Goal: Task Accomplishment & Management: Complete application form

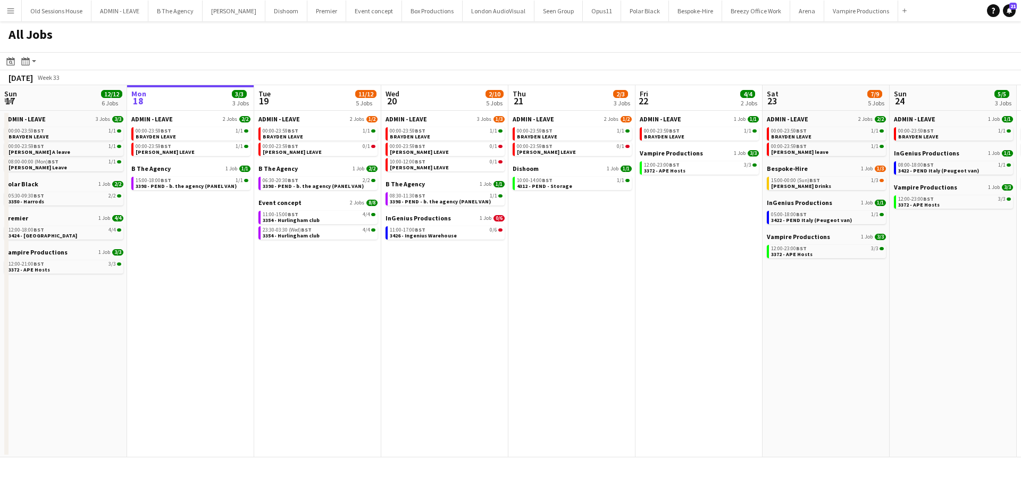
click at [14, 8] on app-icon "Menu" at bounding box center [10, 10] width 9 height 9
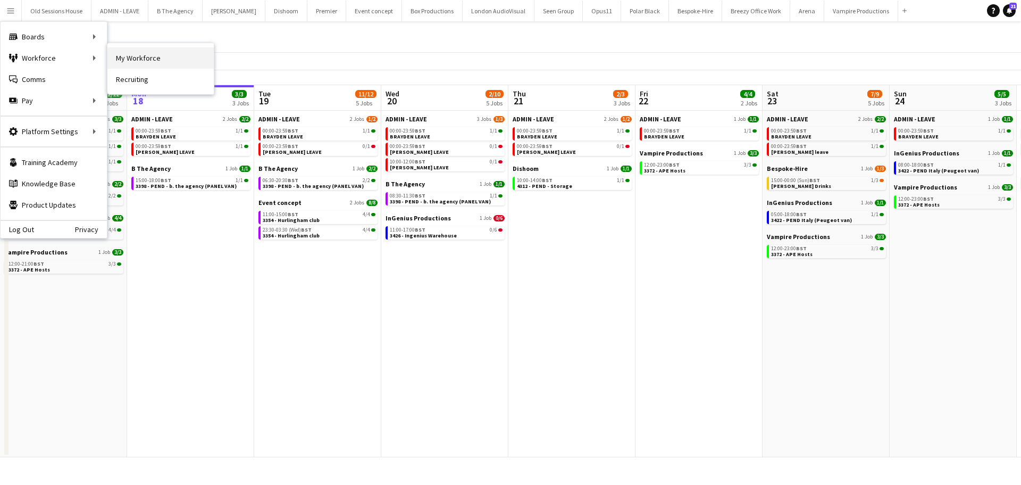
click at [166, 54] on link "My Workforce" at bounding box center [160, 57] width 106 height 21
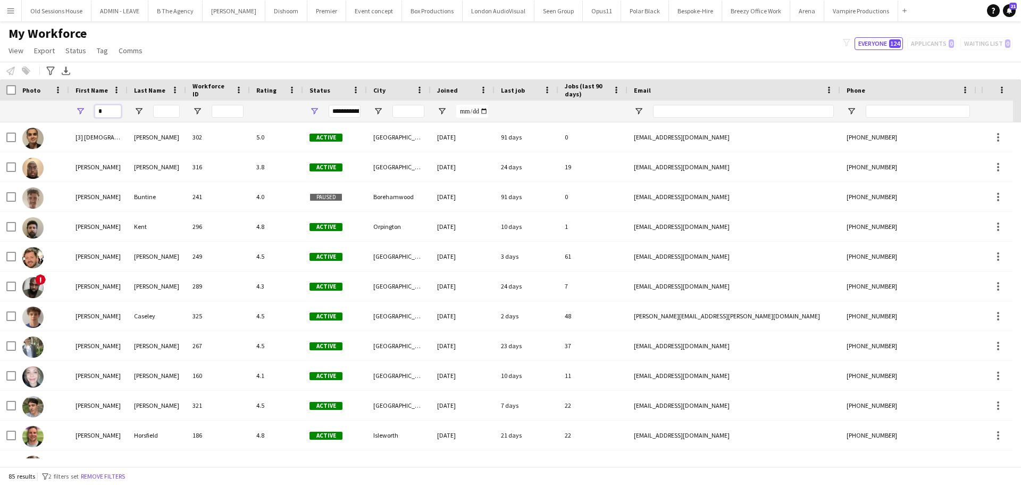
click at [109, 111] on input "*" at bounding box center [108, 111] width 27 height 13
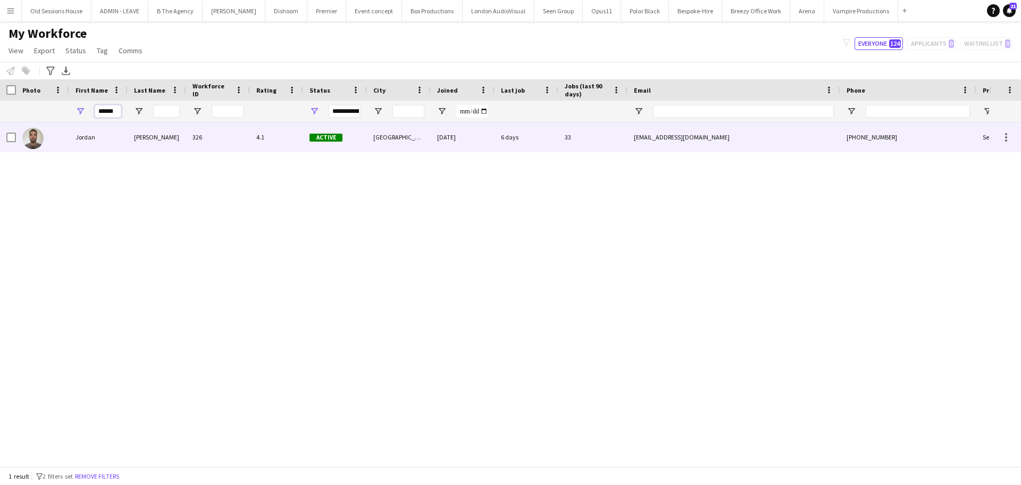
type input "******"
click at [98, 134] on div "Jordan" at bounding box center [98, 136] width 59 height 29
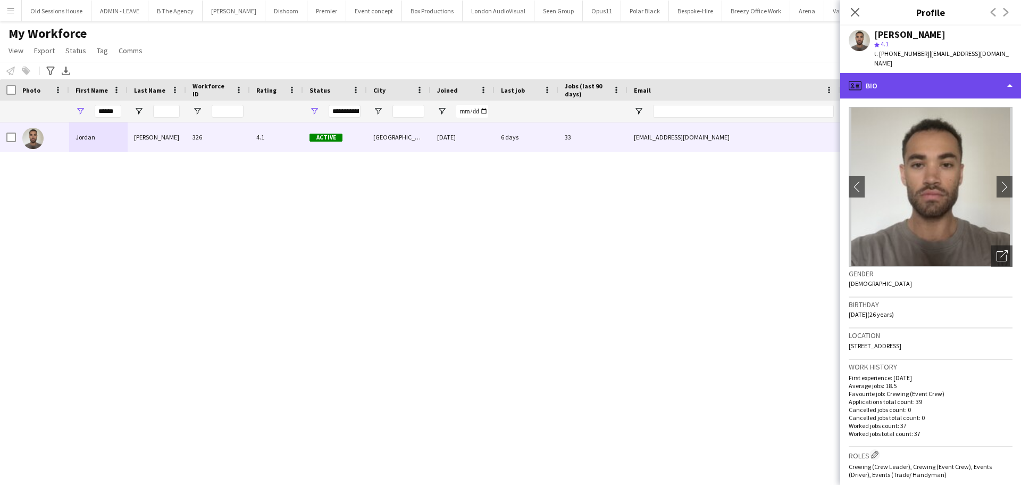
click at [893, 82] on div "profile Bio" at bounding box center [930, 86] width 181 height 26
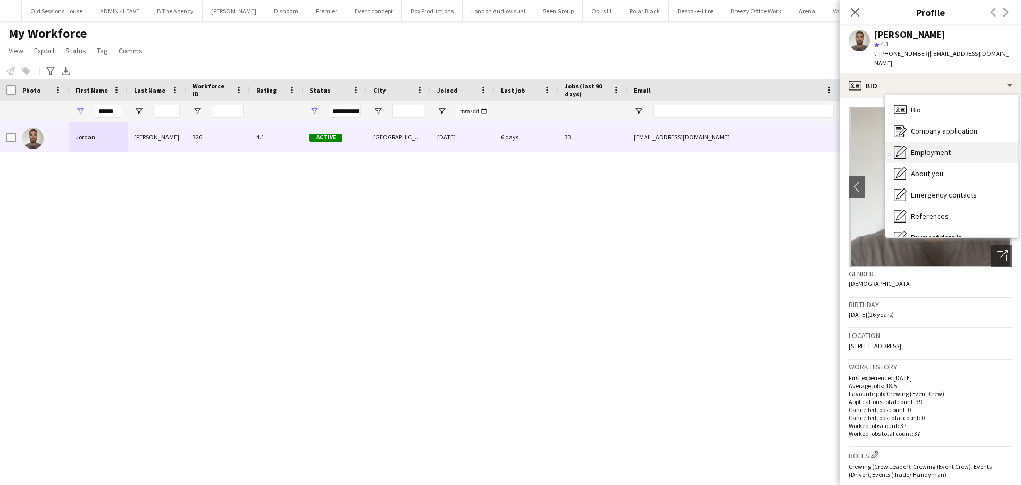
click at [938, 141] on div "Employment Employment" at bounding box center [952, 151] width 133 height 21
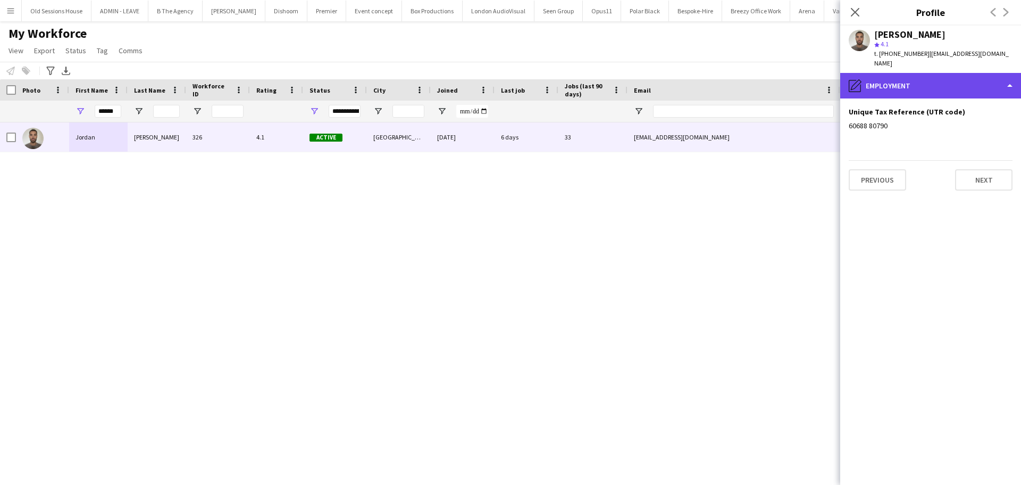
click at [915, 80] on div "pencil4 Employment" at bounding box center [930, 86] width 181 height 26
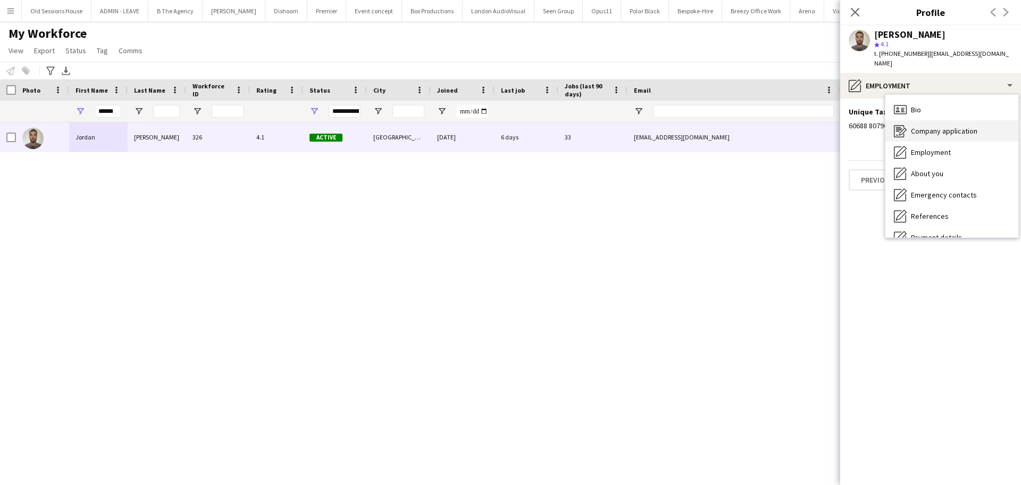
click at [940, 126] on span "Company application" at bounding box center [944, 131] width 66 height 10
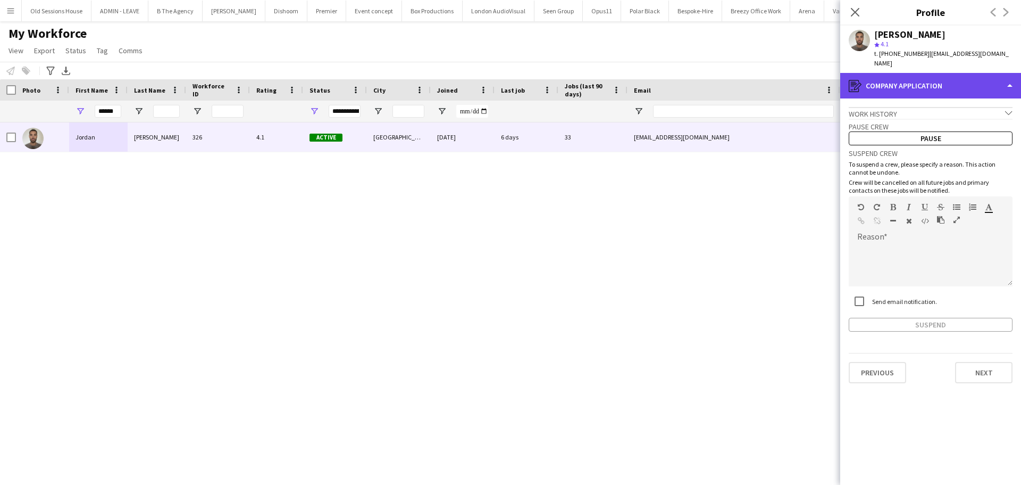
click at [916, 80] on div "register Company application" at bounding box center [930, 86] width 181 height 26
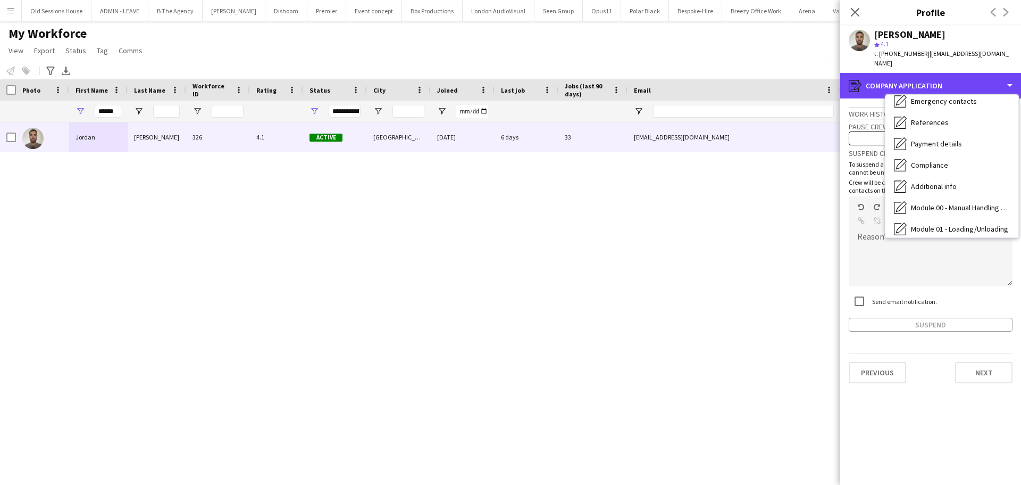
scroll to position [96, 0]
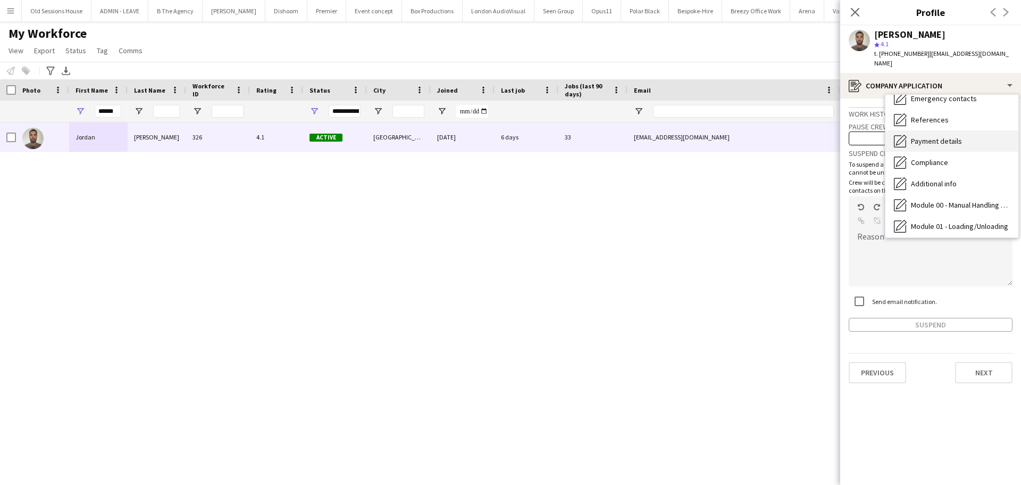
click at [935, 136] on span "Payment details" at bounding box center [936, 141] width 51 height 10
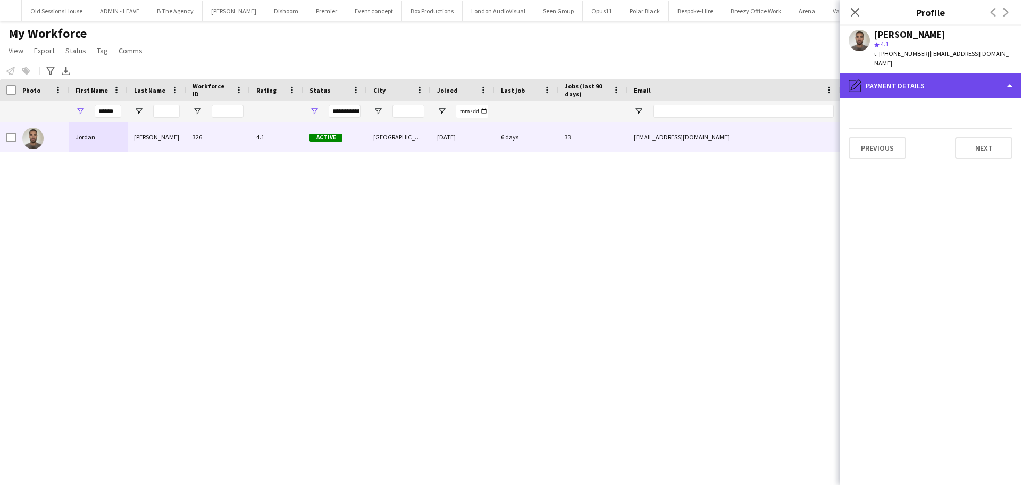
click at [927, 84] on div "pencil4 Payment details" at bounding box center [930, 86] width 181 height 26
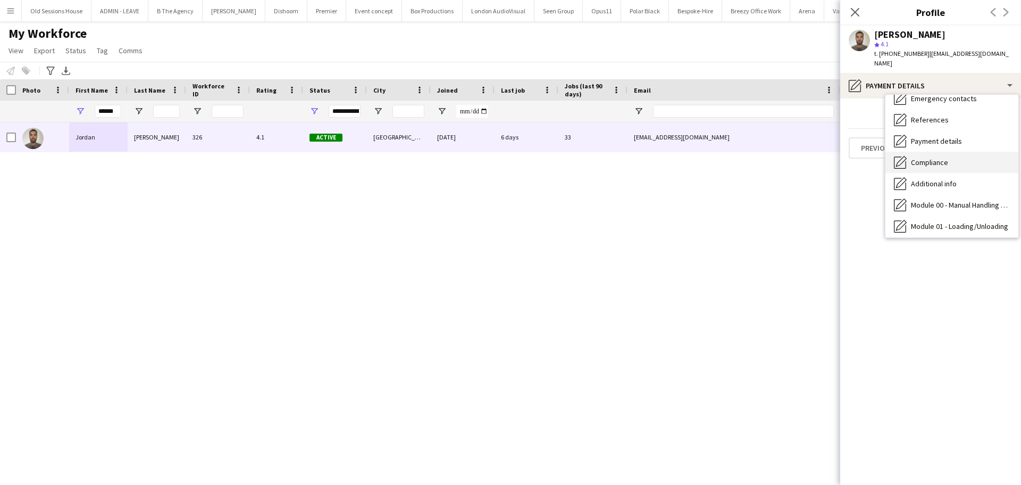
click at [954, 152] on div "Compliance Compliance" at bounding box center [952, 162] width 133 height 21
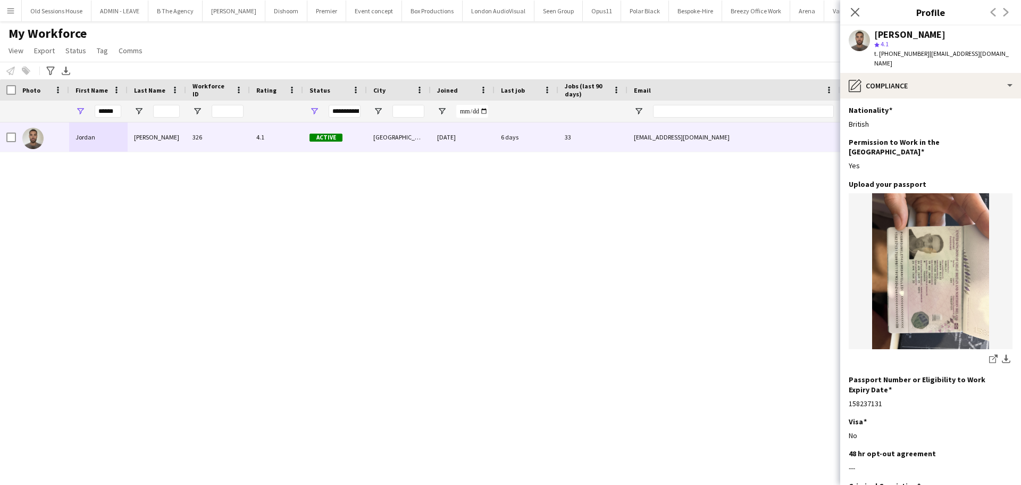
scroll to position [0, 0]
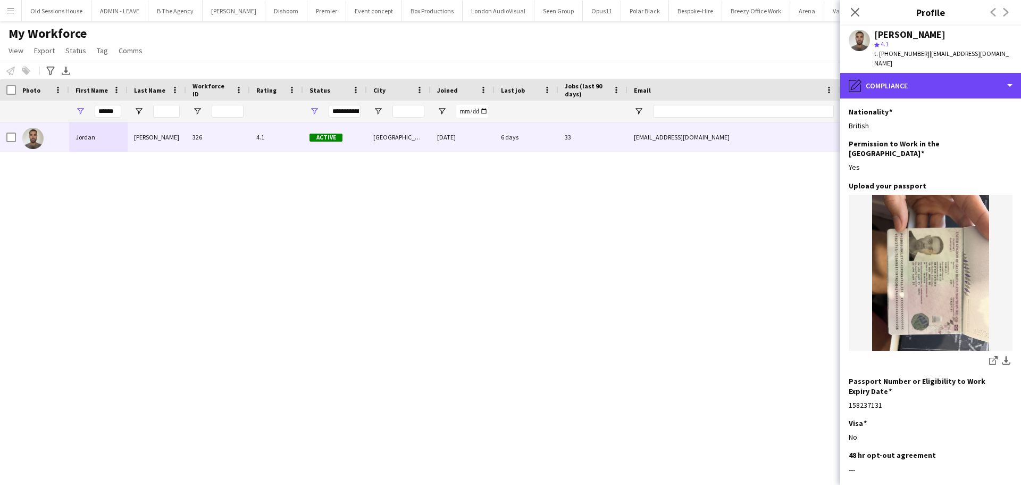
drag, startPoint x: 929, startPoint y: 85, endPoint x: 943, endPoint y: 100, distance: 20.4
click at [929, 84] on div "pencil4 Compliance" at bounding box center [930, 86] width 181 height 26
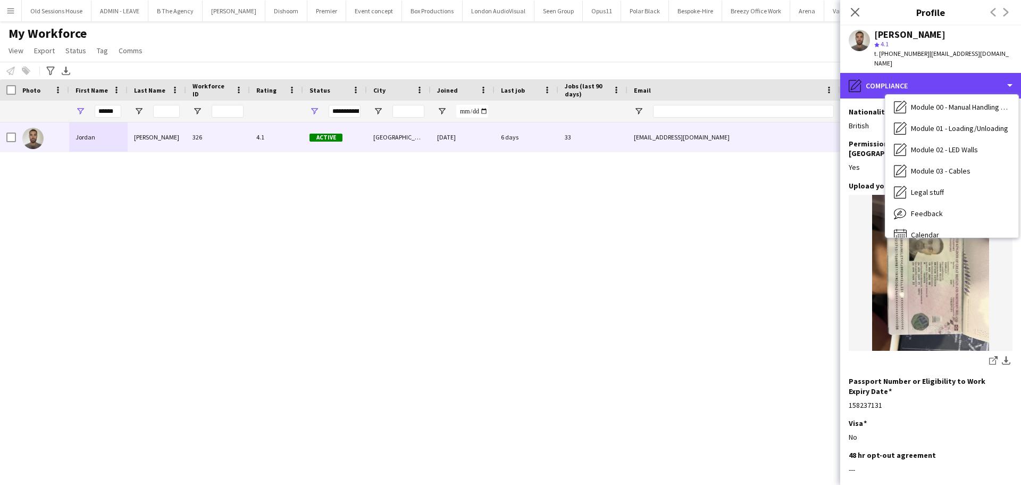
scroll to position [206, 0]
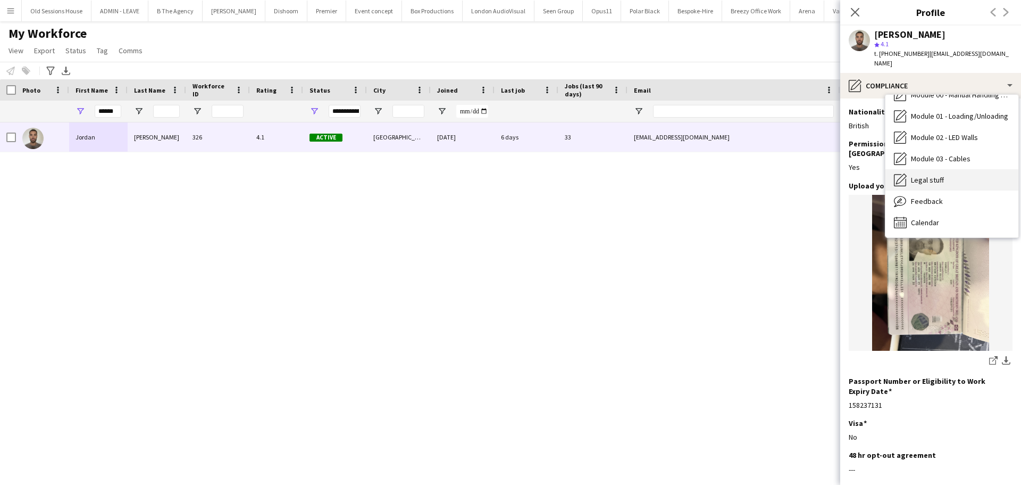
click at [961, 169] on div "Legal stuff Legal stuff" at bounding box center [952, 179] width 133 height 21
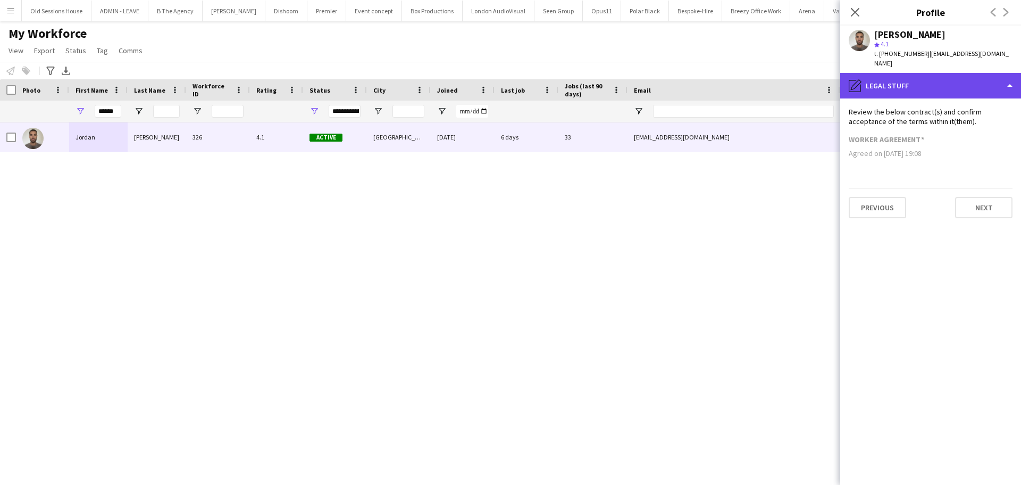
click at [927, 82] on div "pencil4 Legal stuff" at bounding box center [930, 86] width 181 height 26
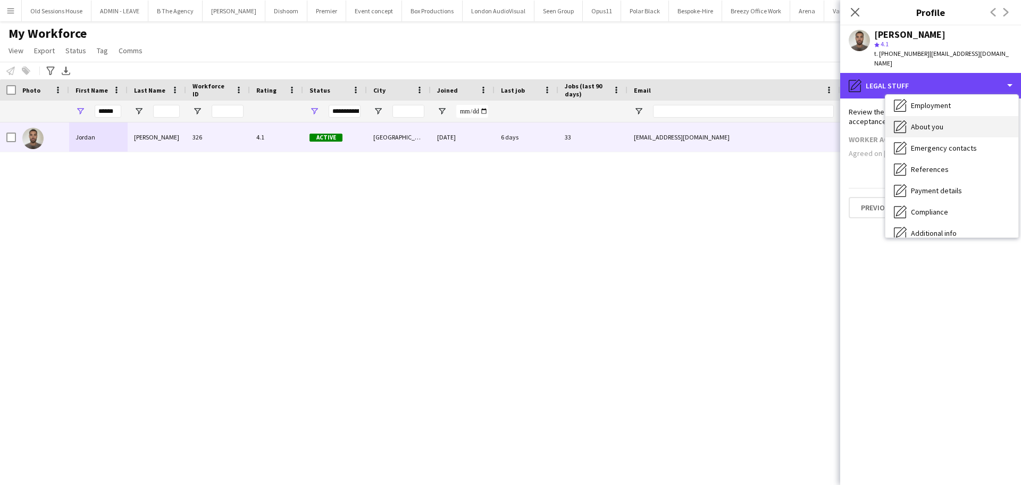
scroll to position [44, 0]
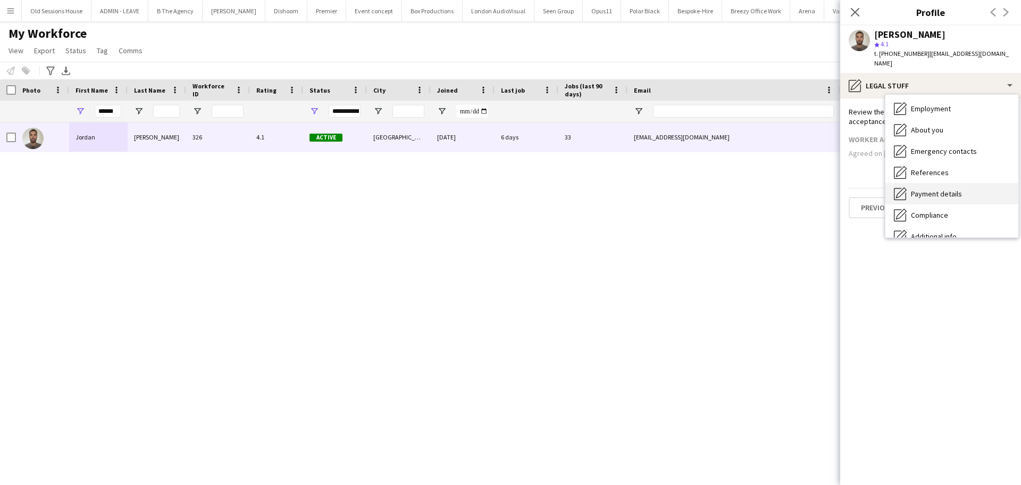
click at [972, 183] on div "Payment details Payment details" at bounding box center [952, 193] width 133 height 21
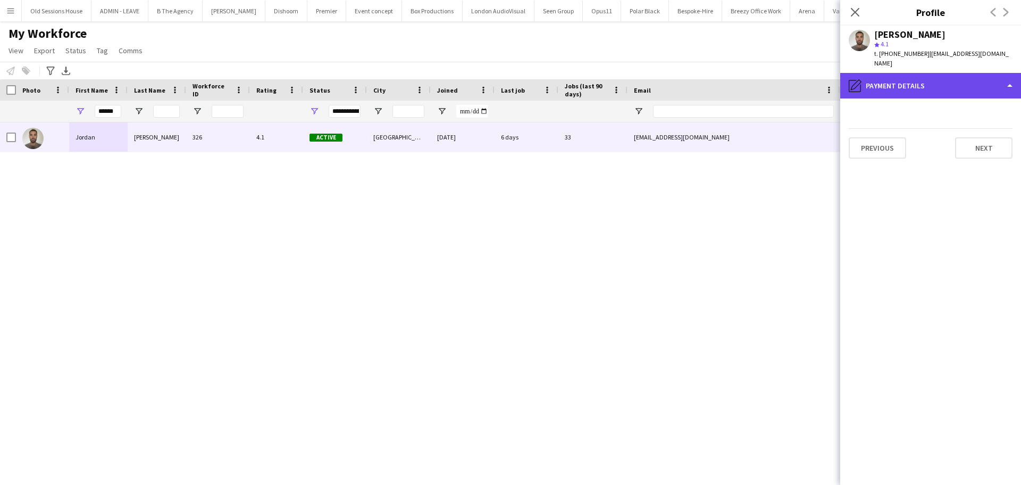
click at [935, 78] on div "pencil4 Payment details" at bounding box center [930, 86] width 181 height 26
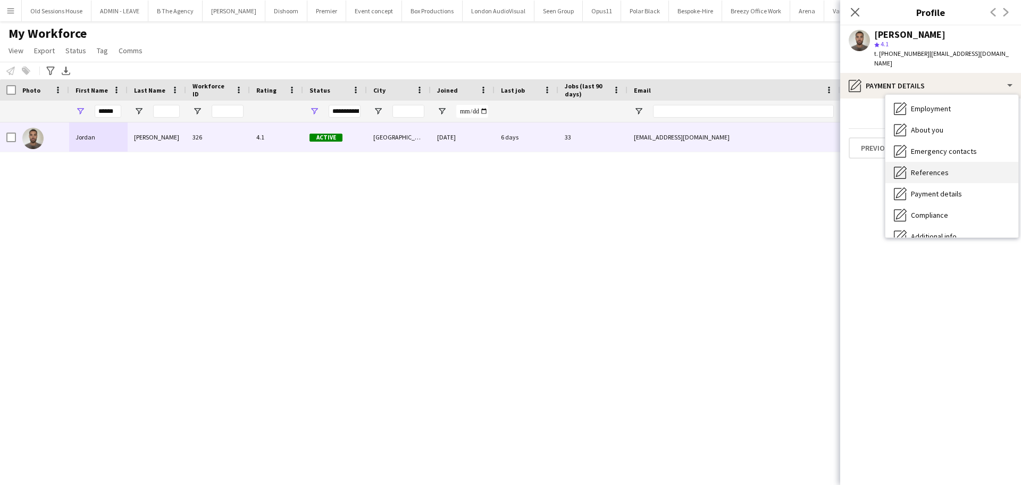
click at [956, 162] on div "References References" at bounding box center [952, 172] width 133 height 21
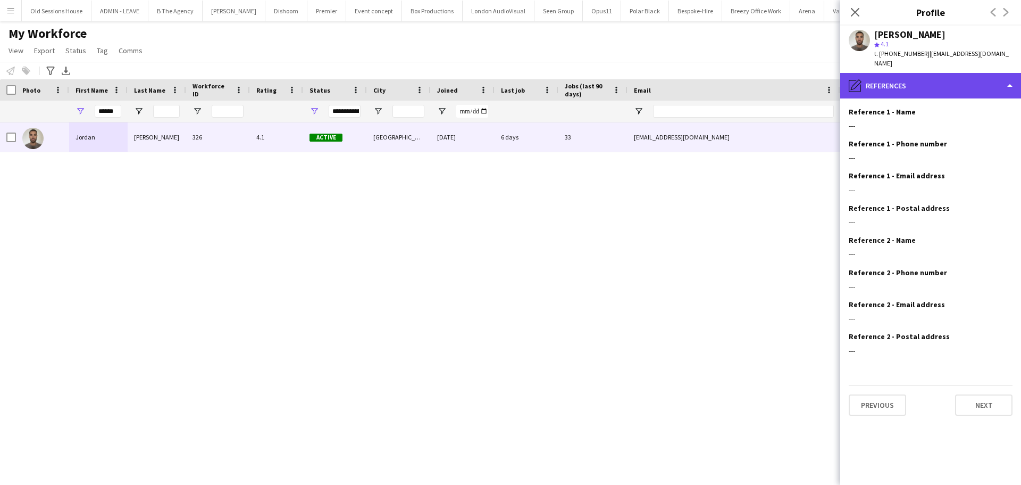
click at [935, 78] on div "pencil4 References" at bounding box center [930, 86] width 181 height 26
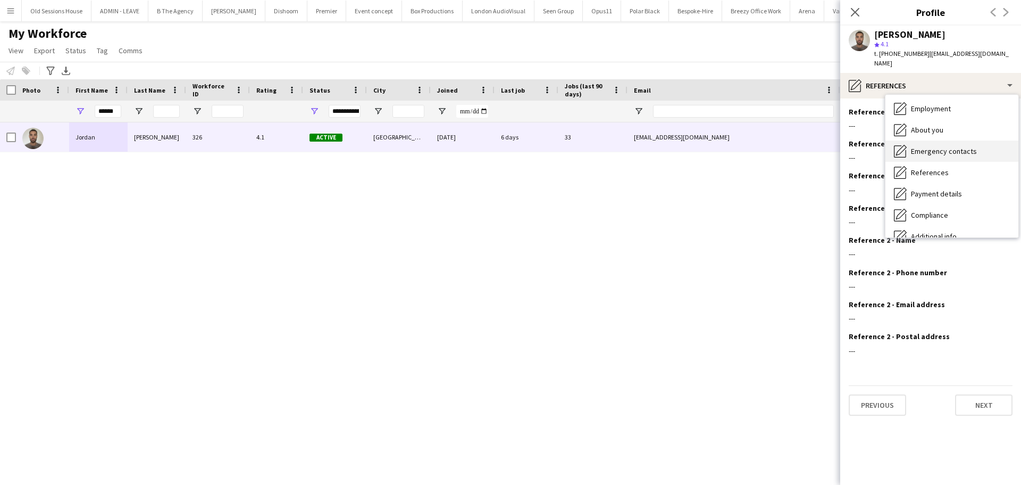
click at [964, 146] on span "Emergency contacts" at bounding box center [944, 151] width 66 height 10
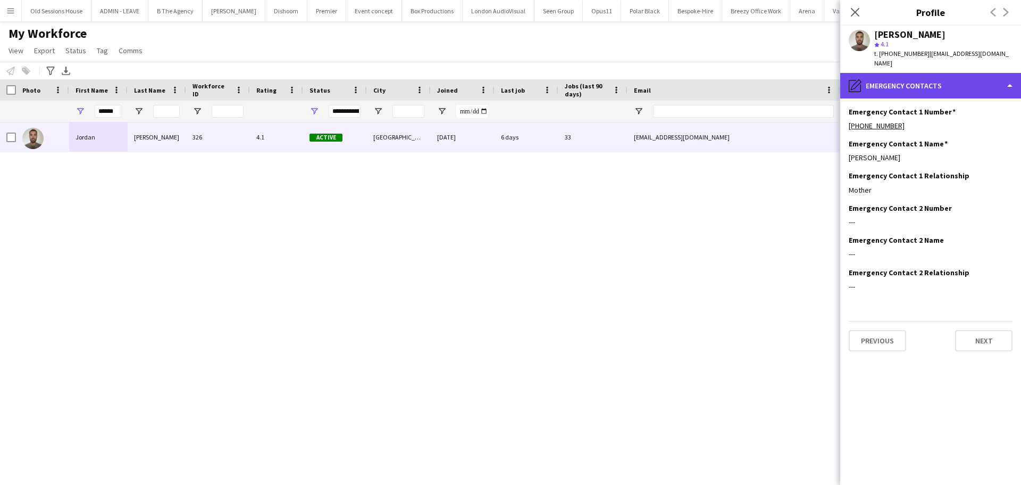
click at [921, 82] on div "pencil4 Emergency contacts" at bounding box center [930, 86] width 181 height 26
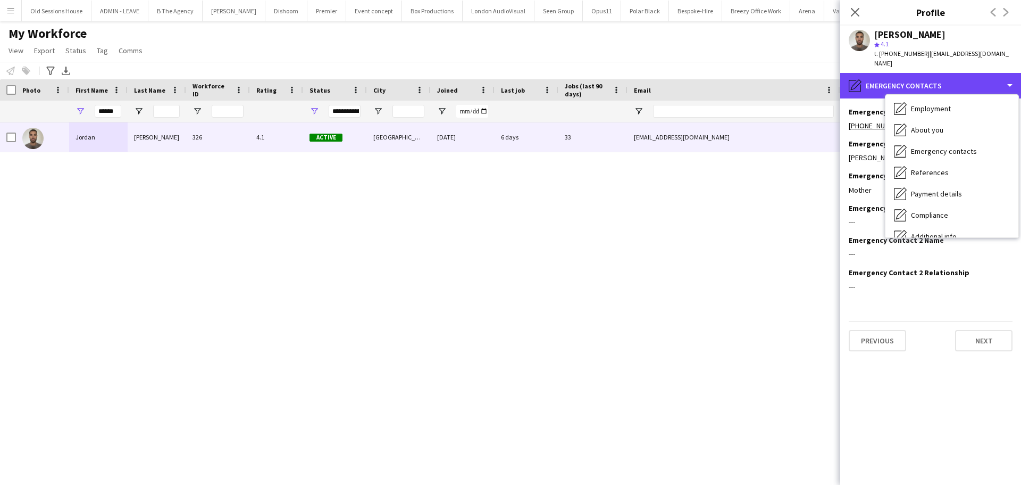
scroll to position [0, 0]
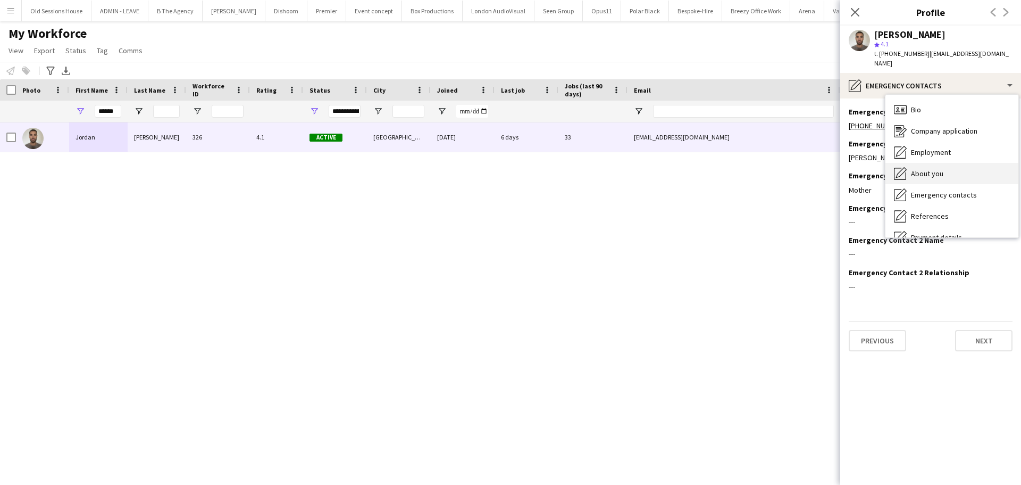
click at [956, 163] on div "About you About you" at bounding box center [952, 173] width 133 height 21
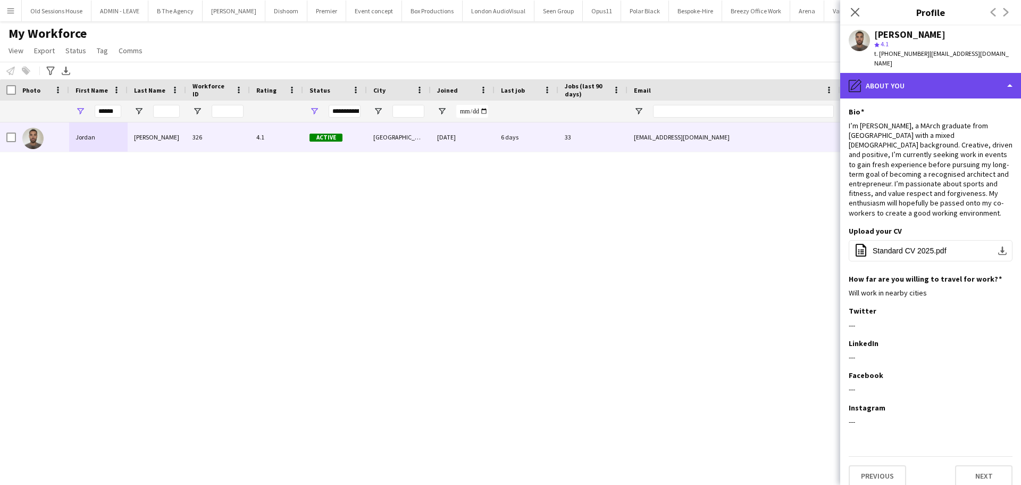
click at [932, 74] on div "pencil4 About you" at bounding box center [930, 86] width 181 height 26
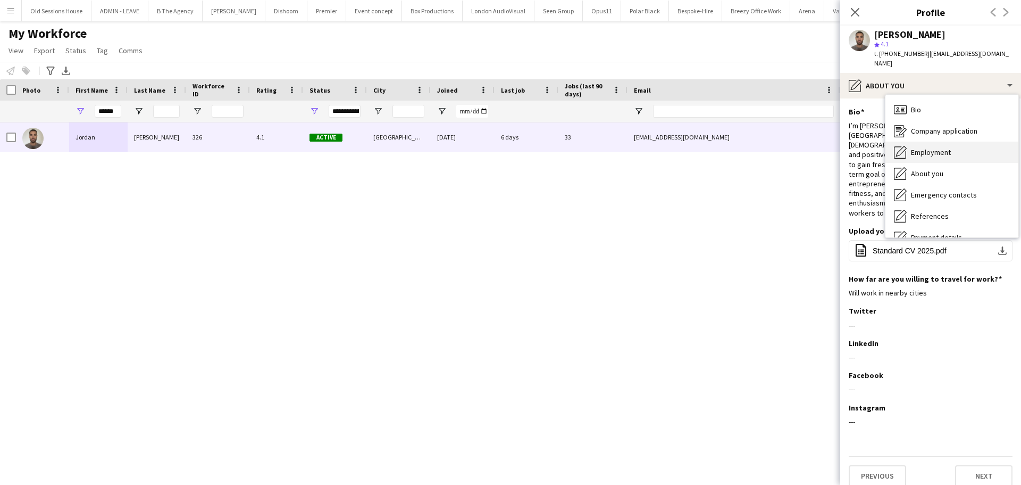
click at [963, 141] on div "Employment Employment" at bounding box center [952, 151] width 133 height 21
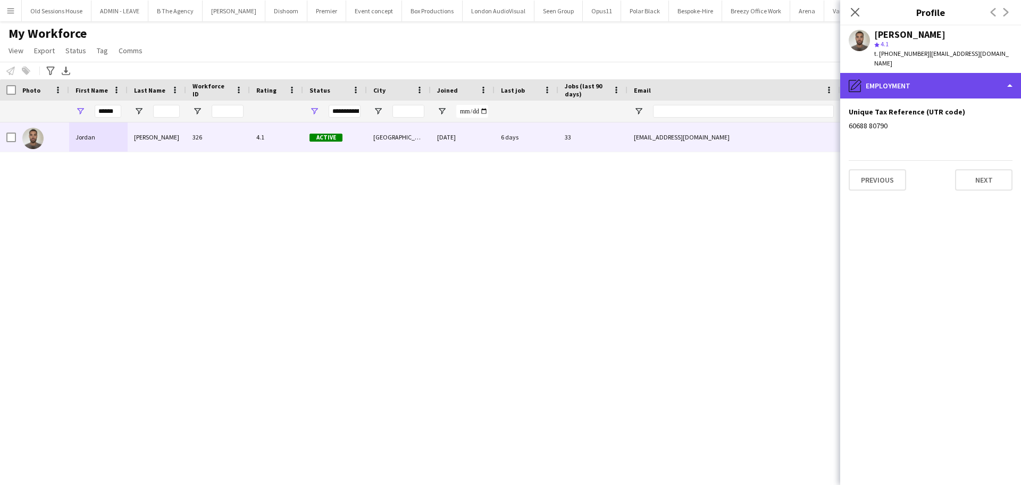
click at [920, 77] on div "pencil4 Employment" at bounding box center [930, 86] width 181 height 26
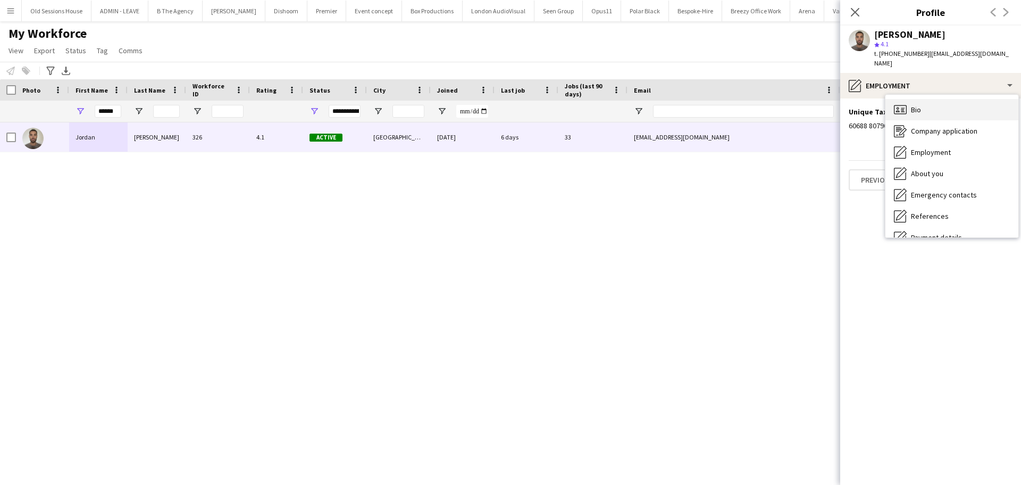
click at [938, 104] on div "Bio Bio" at bounding box center [952, 109] width 133 height 21
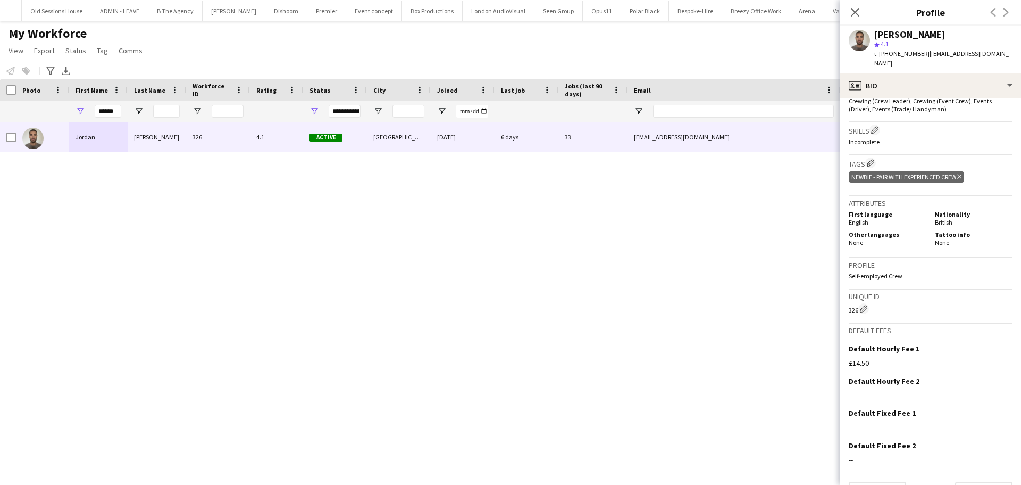
scroll to position [382, 0]
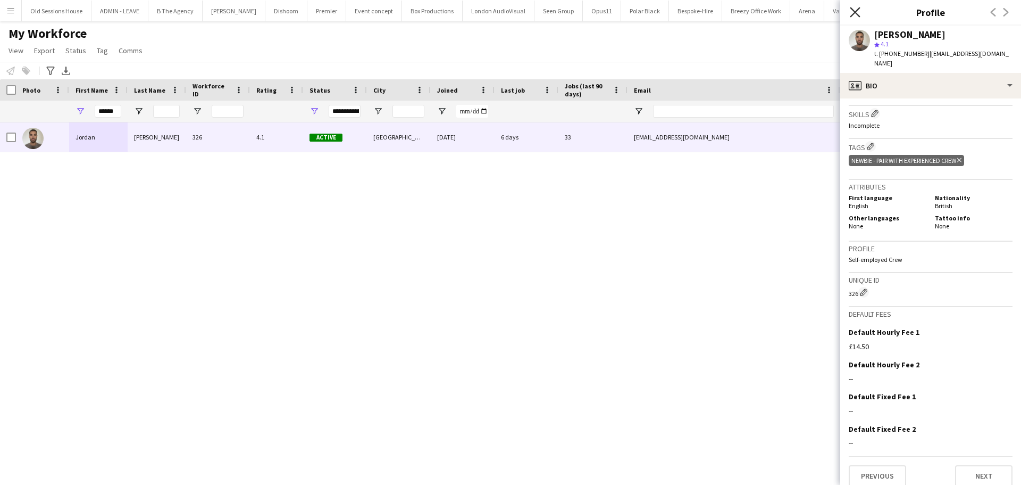
click at [853, 15] on icon at bounding box center [855, 12] width 10 height 10
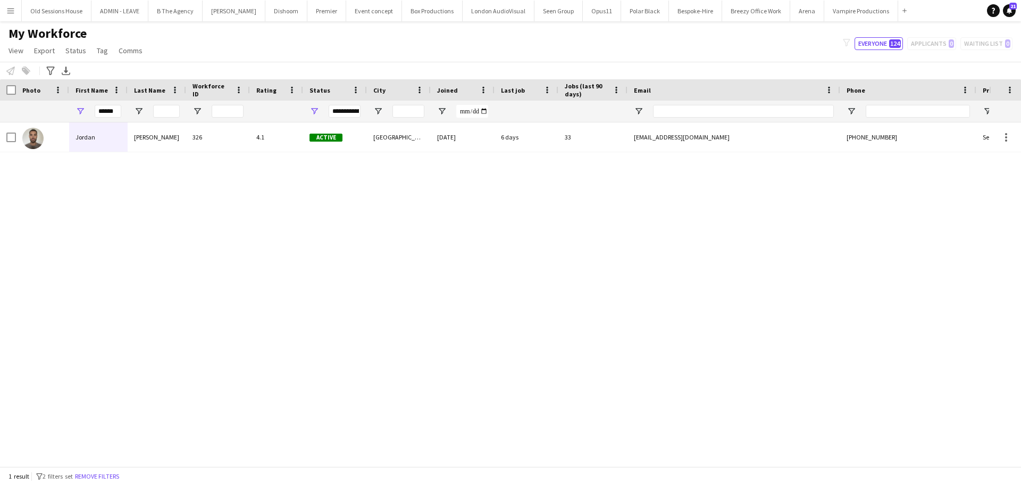
click at [6, 7] on button "Menu" at bounding box center [10, 10] width 21 height 21
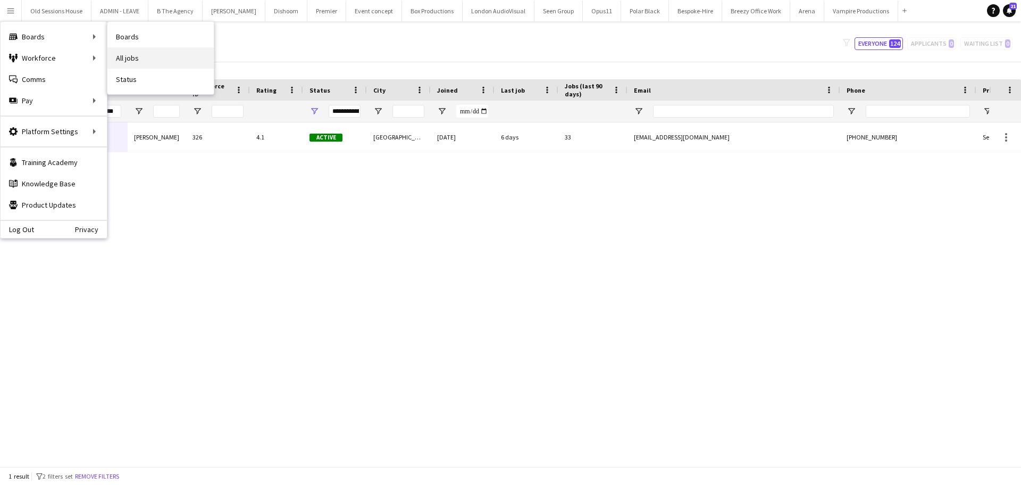
click at [134, 54] on link "All jobs" at bounding box center [160, 57] width 106 height 21
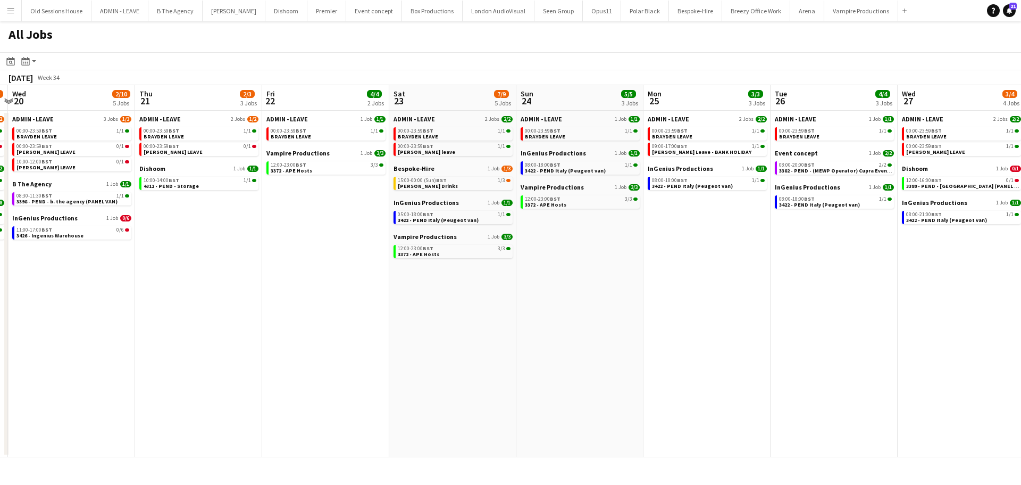
scroll to position [0, 374]
drag, startPoint x: 846, startPoint y: 303, endPoint x: 472, endPoint y: 306, distance: 374.0
click at [472, 306] on app-calendar-viewport "Sun 17 12/12 6 Jobs Mon 18 3/3 3 Jobs Tue 19 11/12 5 Jobs Wed 20 2/10 5 Jobs Th…" at bounding box center [510, 271] width 1021 height 372
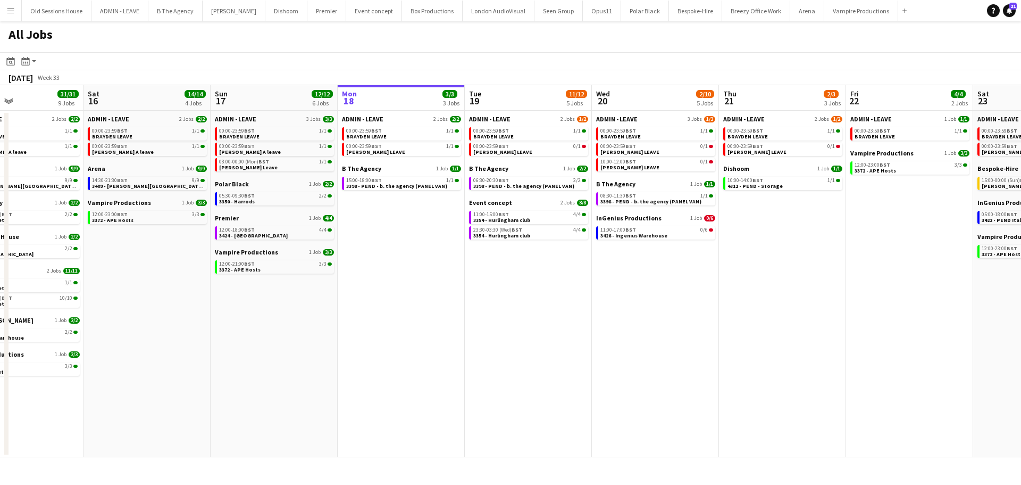
drag, startPoint x: 283, startPoint y: 329, endPoint x: 759, endPoint y: 305, distance: 476.7
click at [759, 305] on app-calendar-viewport "Thu 14 8/8 4 Jobs Fri 15 31/31 9 Jobs Sat 16 14/14 4 Jobs Sun 17 12/12 6 Jobs M…" at bounding box center [510, 271] width 1021 height 372
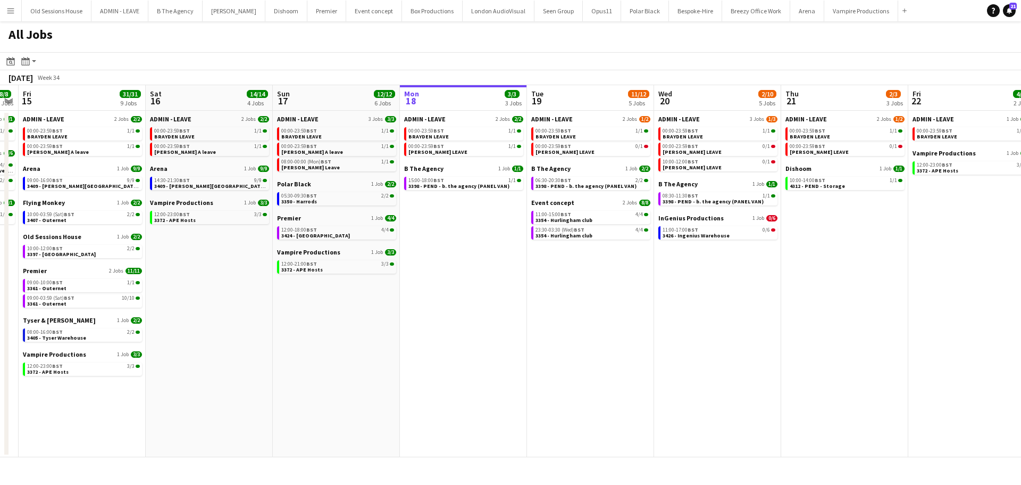
drag, startPoint x: 571, startPoint y: 289, endPoint x: 647, endPoint y: 286, distance: 76.2
click at [651, 287] on app-calendar-viewport "Wed 13 9/9 6 Jobs Thu 14 8/8 4 Jobs Fri 15 31/31 9 Jobs Sat 16 14/14 4 Jobs Sun…" at bounding box center [510, 271] width 1021 height 372
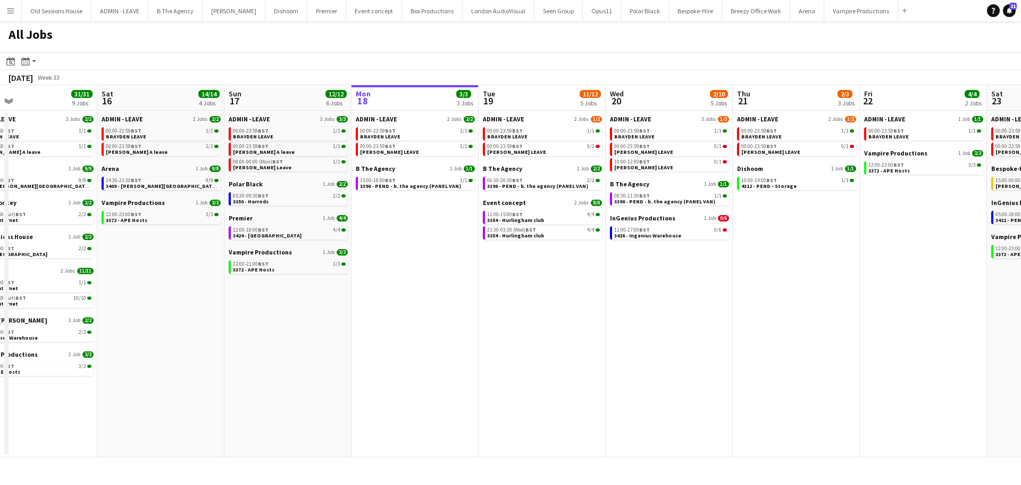
drag, startPoint x: 647, startPoint y: 286, endPoint x: 438, endPoint y: 267, distance: 210.4
click at [440, 268] on app-calendar-viewport "Tue 12 6/8 7 Jobs Wed 13 9/9 6 Jobs Thu 14 8/8 4 Jobs Fri 15 31/31 9 Jobs Sat 1…" at bounding box center [510, 271] width 1021 height 372
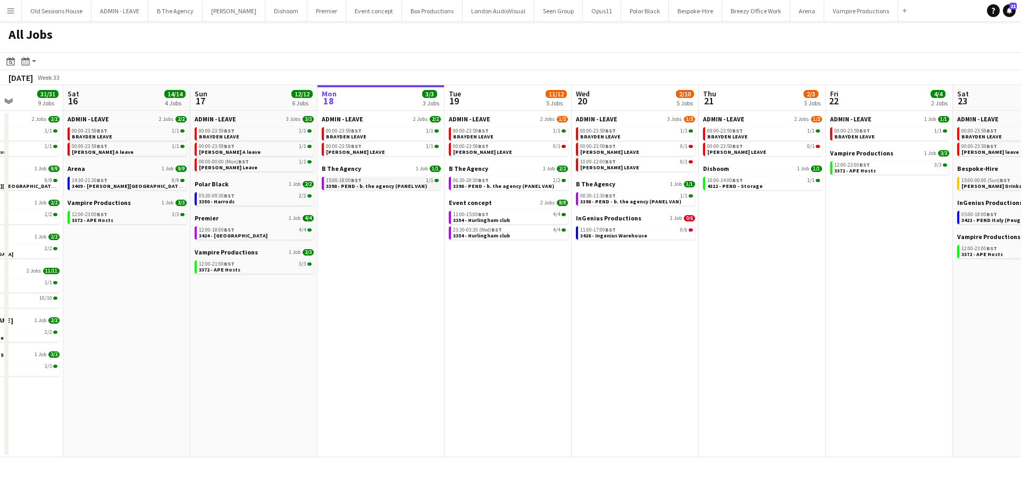
click at [372, 188] on span "3398 - PEND - b. the agency (PANEL VAN)" at bounding box center [376, 185] width 101 height 7
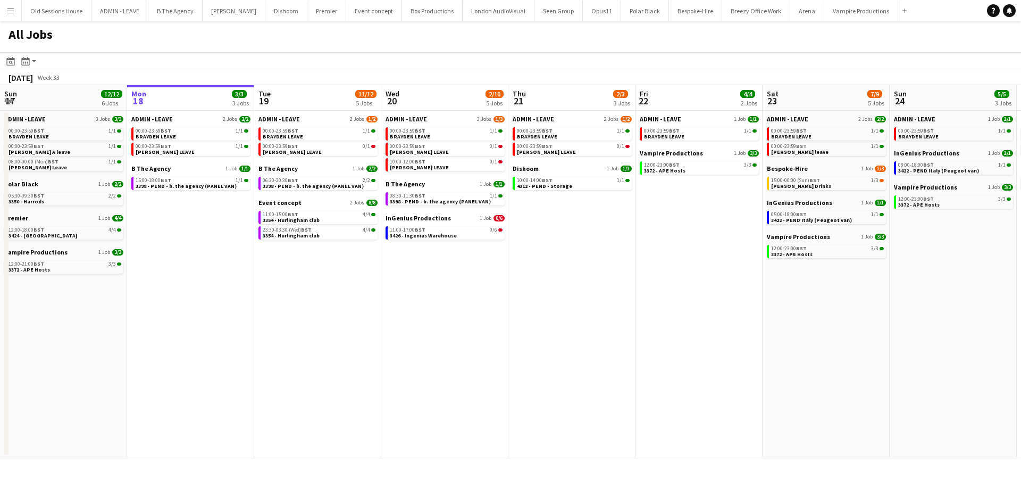
scroll to position [0, 222]
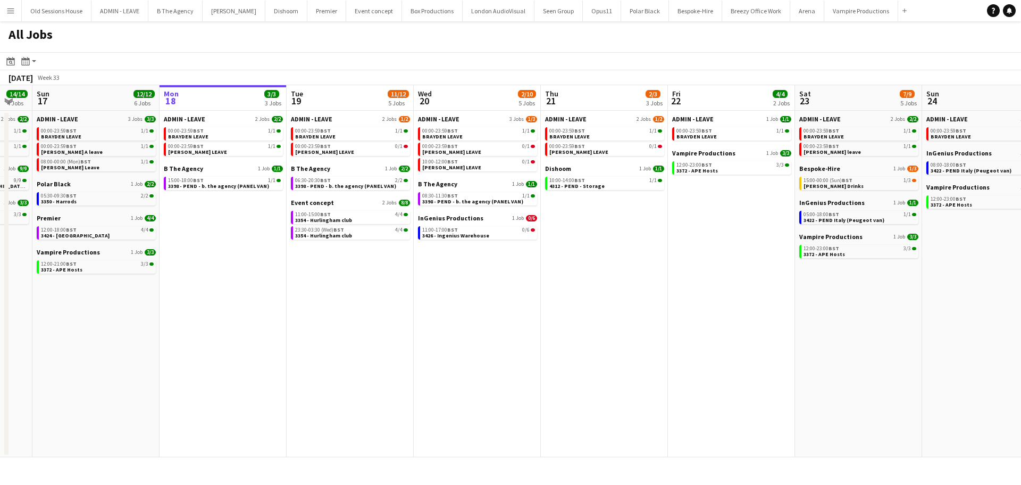
drag, startPoint x: 337, startPoint y: 287, endPoint x: 355, endPoint y: 287, distance: 18.6
click at [355, 287] on app-calendar-viewport "Fri 15 31/31 9 Jobs Sat 16 14/14 4 Jobs Sun 17 12/12 6 Jobs Mon 18 3/3 3 Jobs T…" at bounding box center [510, 271] width 1021 height 372
click at [344, 232] on span "3354 - Hurlingham club" at bounding box center [323, 235] width 57 height 7
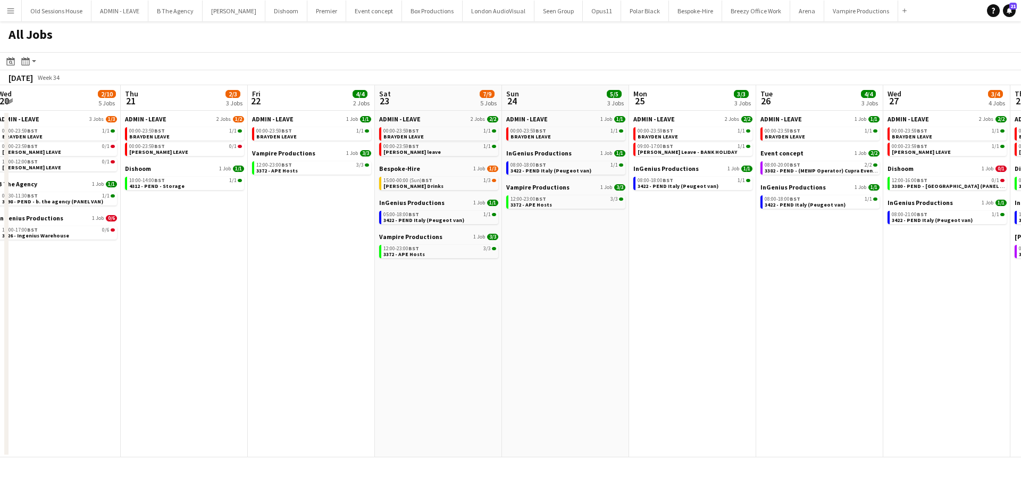
scroll to position [0, 390]
drag, startPoint x: 801, startPoint y: 302, endPoint x: 439, endPoint y: 303, distance: 362.2
click at [386, 306] on app-calendar-viewport "Sun 17 12/12 6 Jobs Mon 18 3/3 3 Jobs Tue 19 11/12 5 Jobs Wed 20 2/10 5 Jobs Th…" at bounding box center [510, 271] width 1021 height 372
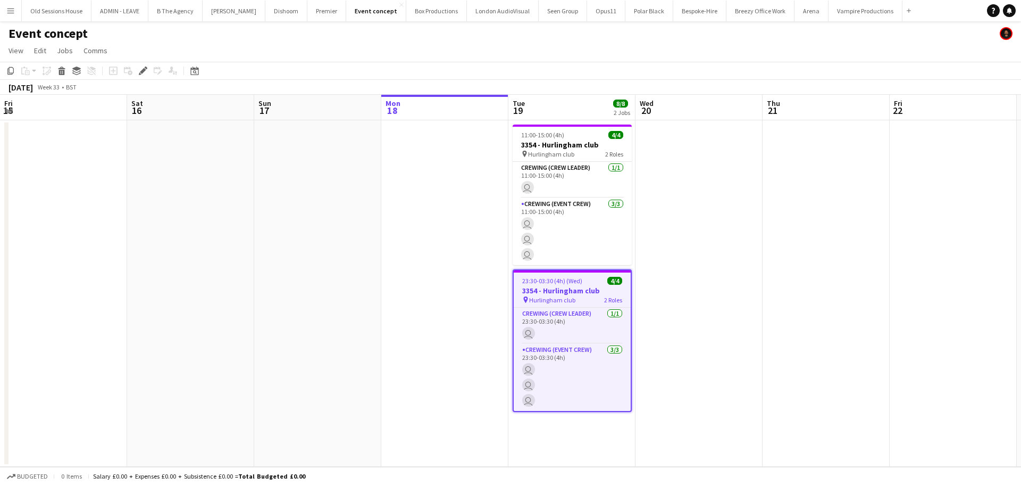
scroll to position [0, 366]
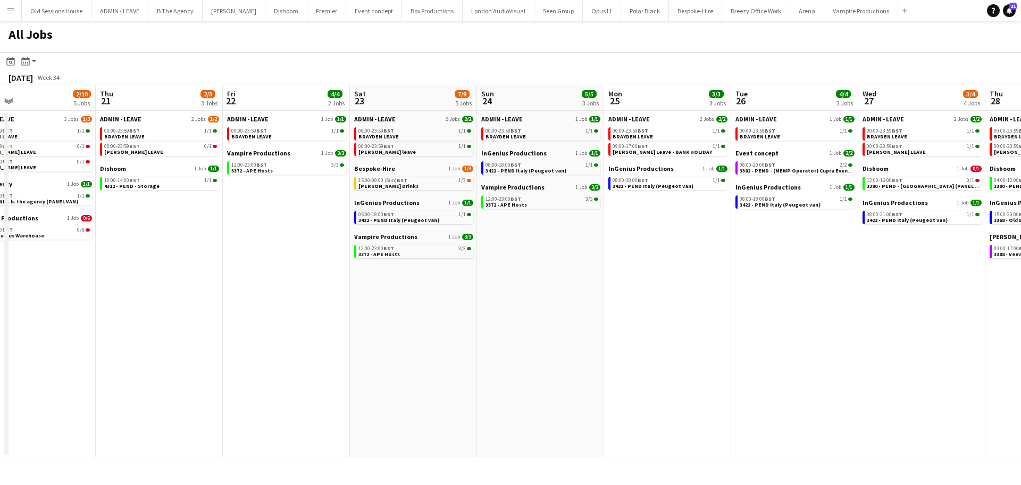
drag, startPoint x: 518, startPoint y: 348, endPoint x: 305, endPoint y: 336, distance: 213.1
click at [299, 339] on app-calendar-viewport "Sun 17 12/12 6 Jobs Mon 18 3/3 3 Jobs Tue 19 11/12 5 Jobs Wed 20 2/10 5 Jobs Th…" at bounding box center [510, 271] width 1021 height 372
click at [564, 280] on app-date-cell "ADMIN - LEAVE 1 Job [DATE] 00:00-23:59 BST 1/1 BRAYDEN LEAVE InGenius Productio…" at bounding box center [541, 284] width 127 height 346
drag, startPoint x: 297, startPoint y: 397, endPoint x: 153, endPoint y: 215, distance: 231.7
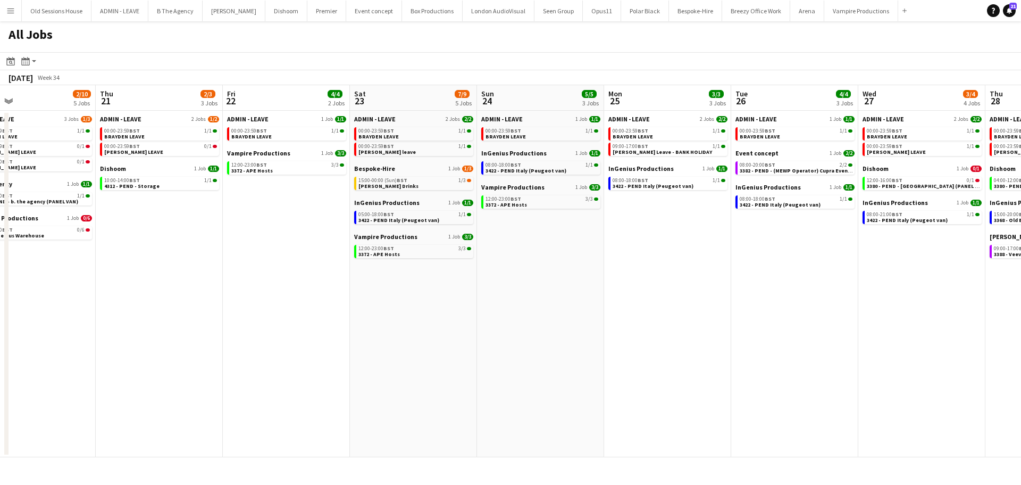
click at [296, 393] on app-date-cell "ADMIN - LEAVE 1 Job [DATE] 00:00-23:59 BST 1/1 BRAYDEN LEAVE Vampire Production…" at bounding box center [286, 284] width 127 height 346
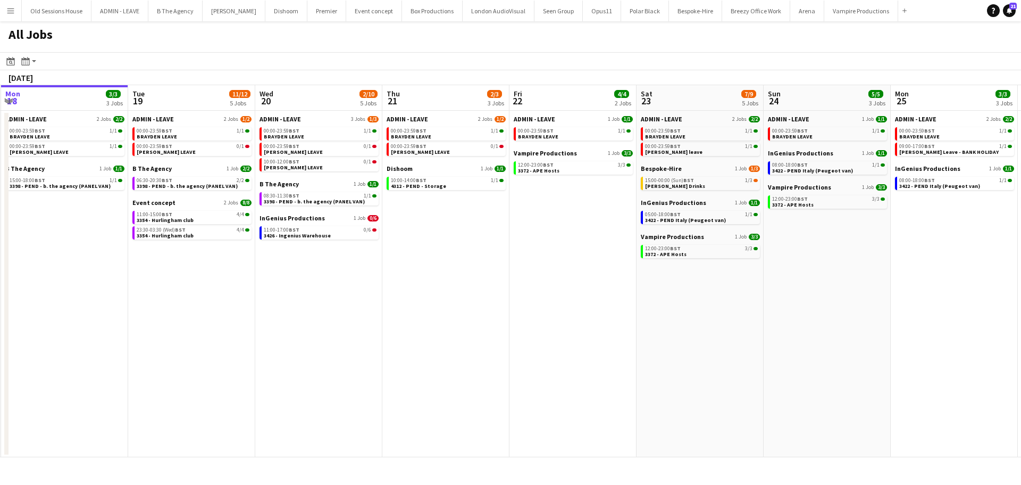
scroll to position [0, 396]
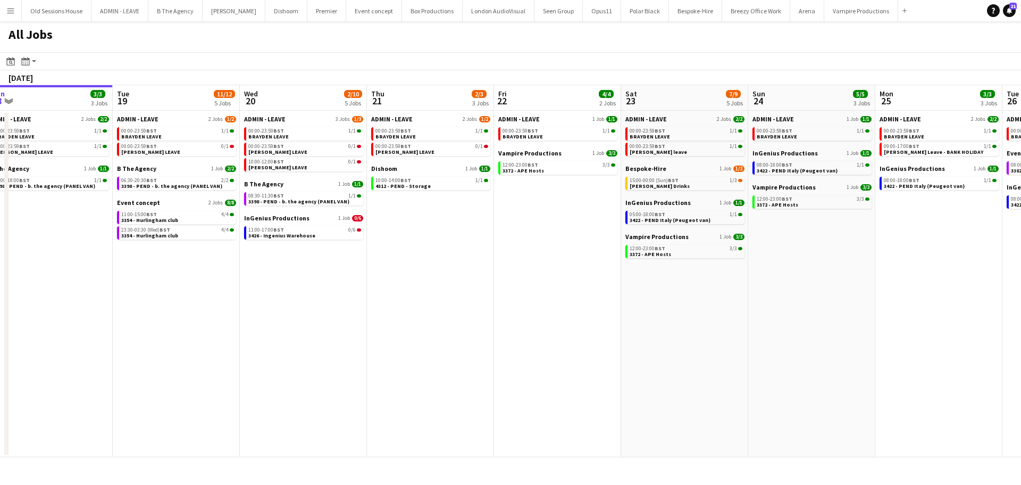
drag, startPoint x: 443, startPoint y: 294, endPoint x: 302, endPoint y: 292, distance: 141.5
click at [302, 292] on app-calendar-viewport "Fri 15 31/31 9 Jobs Sat 16 14/14 4 Jobs Sun 17 12/12 6 Jobs Mon 18 3/3 3 Jobs T…" at bounding box center [510, 271] width 1021 height 372
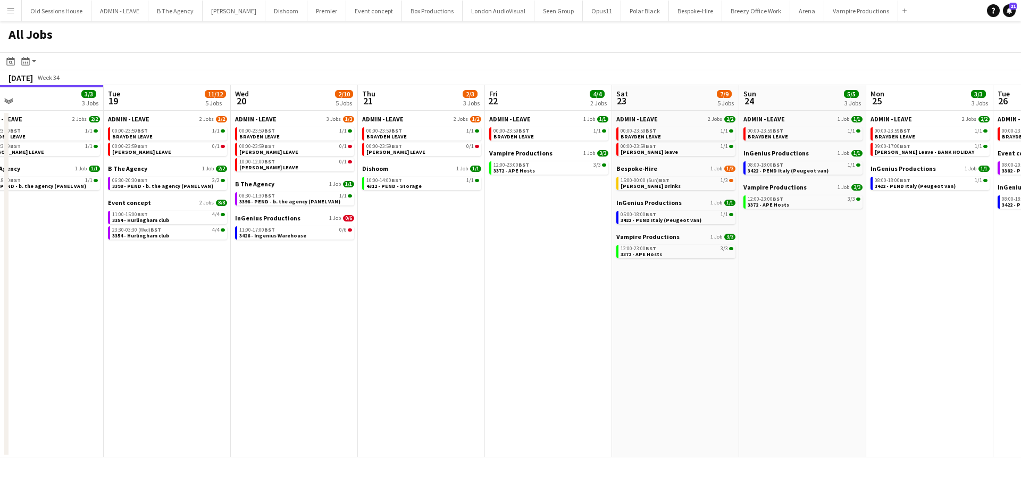
scroll to position [0, 441]
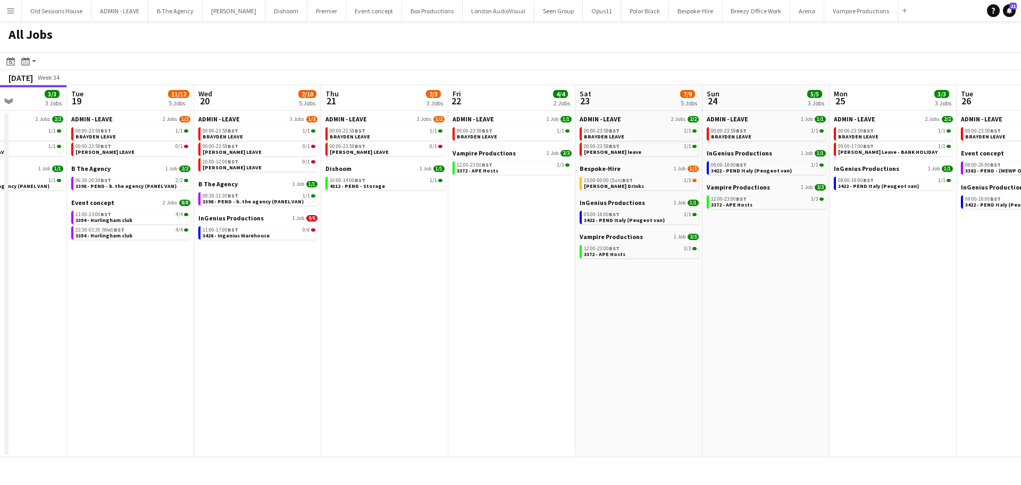
drag, startPoint x: 401, startPoint y: 269, endPoint x: 378, endPoint y: 270, distance: 22.9
click at [378, 270] on app-calendar-viewport "Fri 15 31/31 9 Jobs Sat 16 14/14 4 Jobs Sun 17 12/12 6 Jobs Mon 18 3/3 3 Jobs T…" at bounding box center [510, 271] width 1021 height 372
click at [270, 235] on link "11:00-17:00 BST 0/6 3426 - Ingenius Warehouse" at bounding box center [259, 232] width 113 height 12
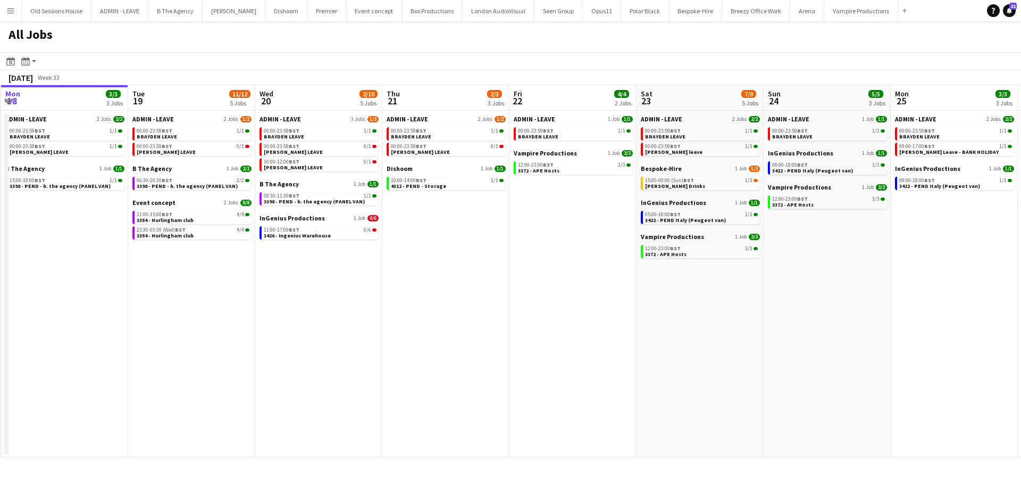
drag, startPoint x: 321, startPoint y: 274, endPoint x: 339, endPoint y: 270, distance: 18.6
click at [338, 272] on app-calendar-viewport "Fri 15 31/31 9 Jobs Sat 16 14/14 4 Jobs Sun 17 12/12 6 Jobs Mon 18 3/3 3 Jobs T…" at bounding box center [510, 271] width 1021 height 372
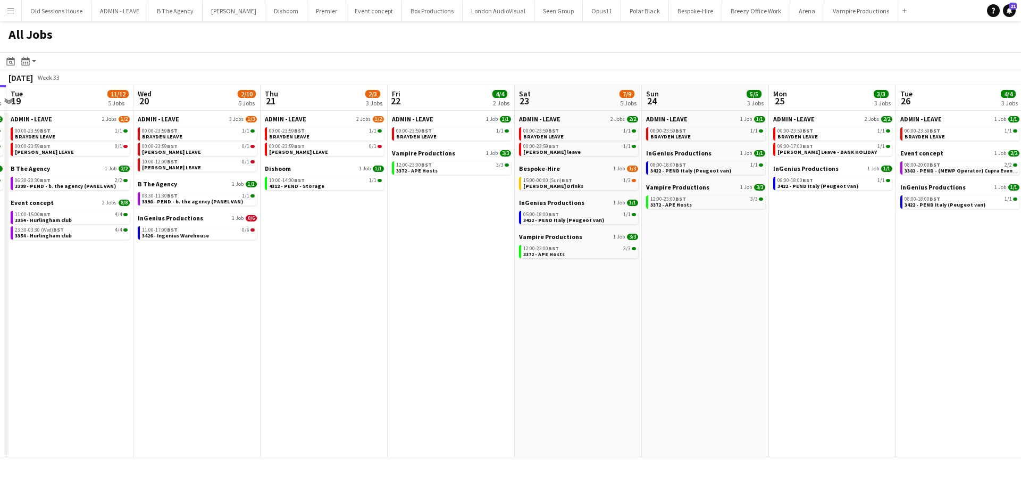
scroll to position [0, 532]
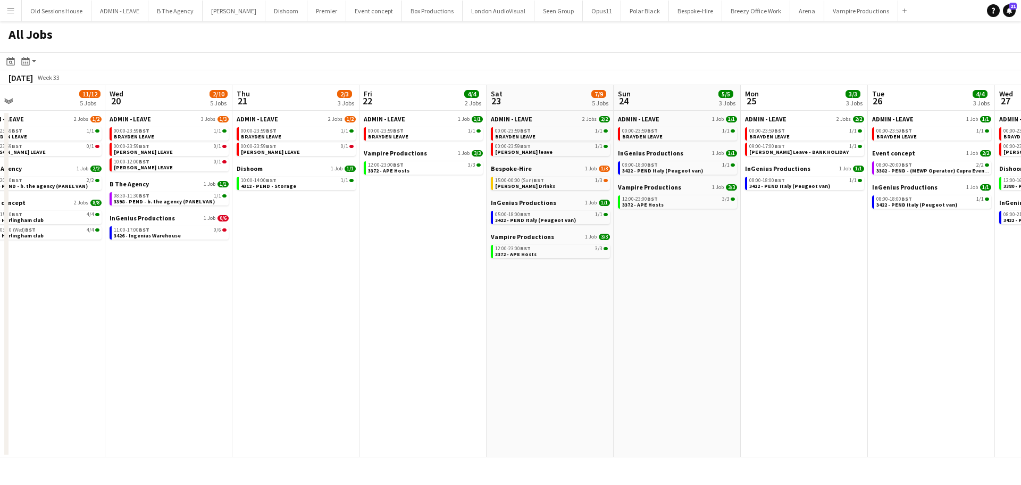
drag, startPoint x: 382, startPoint y: 257, endPoint x: 309, endPoint y: 262, distance: 73.0
click at [310, 262] on app-calendar-viewport "Fri 15 31/31 9 Jobs Sat 16 14/14 4 Jobs Sun 17 12/12 6 Jobs Mon 18 3/3 3 Jobs T…" at bounding box center [510, 271] width 1021 height 372
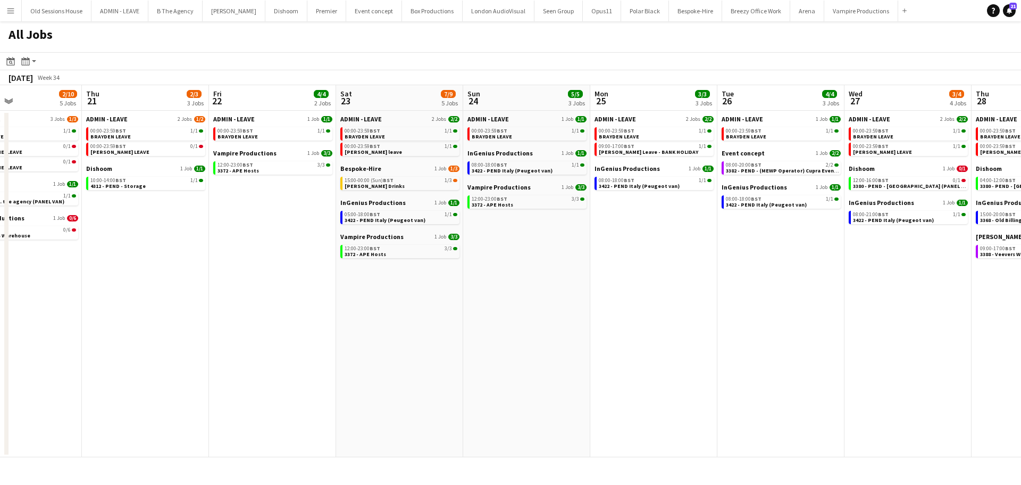
drag, startPoint x: 427, startPoint y: 259, endPoint x: 280, endPoint y: 269, distance: 147.7
click at [281, 269] on app-calendar-viewport "Sun 17 12/12 6 Jobs Mon 18 3/3 3 Jobs Tue 19 11/12 5 Jobs Wed 20 2/10 5 Jobs Th…" at bounding box center [510, 271] width 1021 height 372
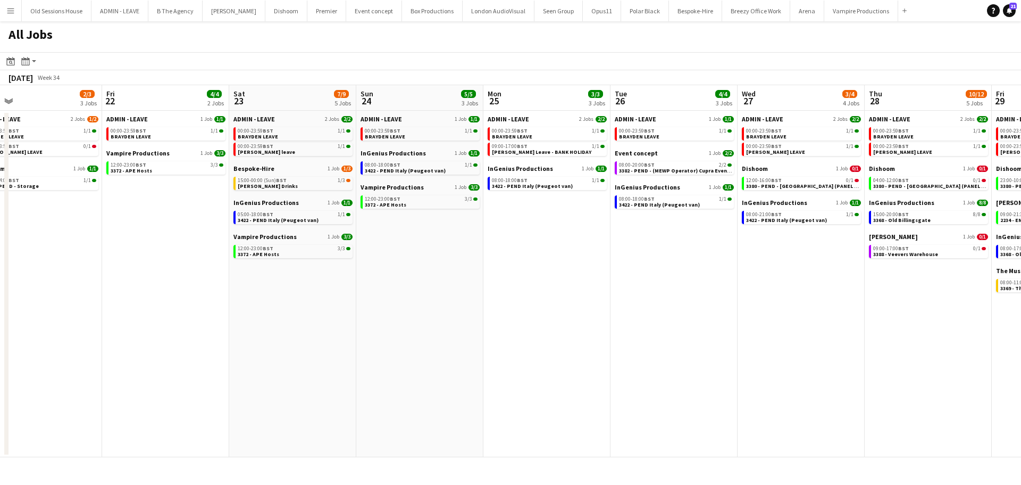
scroll to position [0, 536]
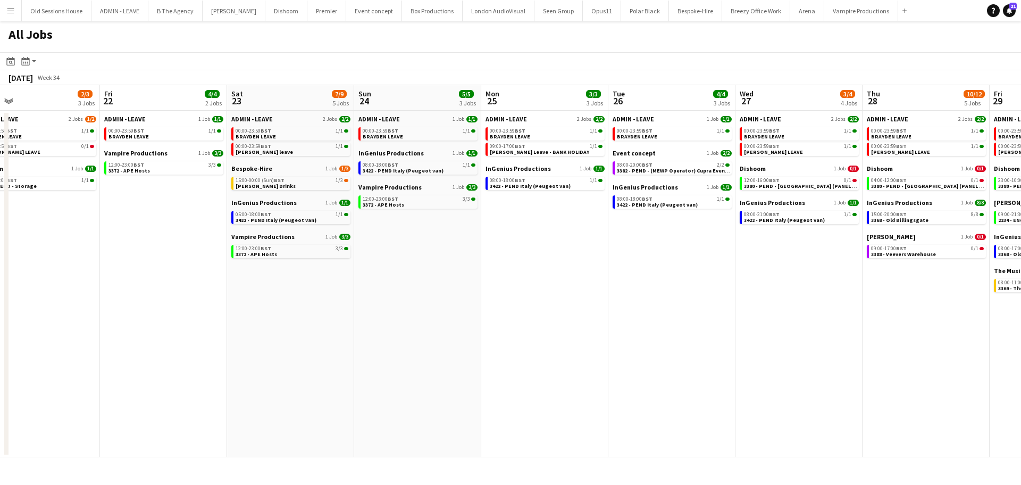
drag, startPoint x: 436, startPoint y: 292, endPoint x: 417, endPoint y: 294, distance: 18.7
click at [417, 294] on app-calendar-viewport "Sun 17 12/12 6 Jobs Mon 18 3/3 3 Jobs Tue 19 11/12 5 Jobs Wed 20 2/10 5 Jobs Th…" at bounding box center [510, 271] width 1021 height 372
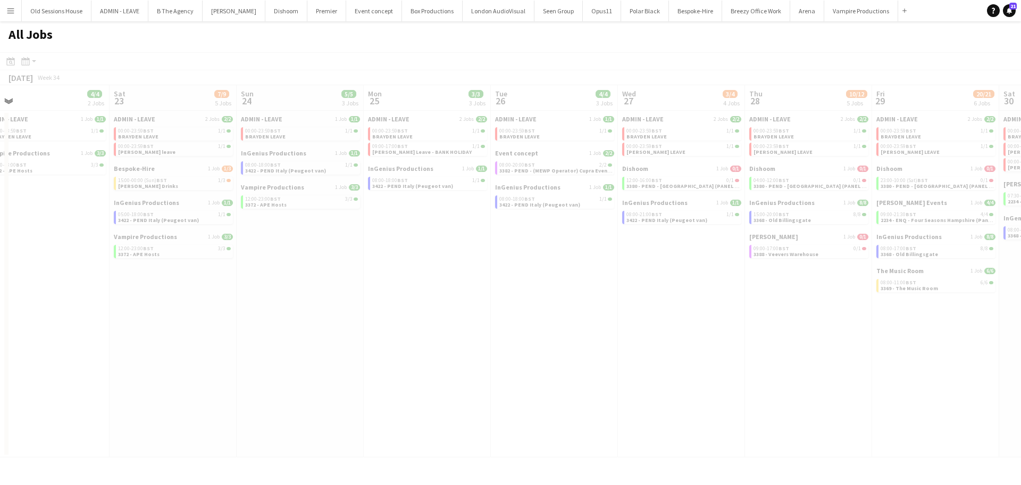
drag, startPoint x: 504, startPoint y: 285, endPoint x: 408, endPoint y: 289, distance: 96.4
click at [408, 289] on app-calendar-viewport "Tue 19 11/12 5 Jobs Wed 20 2/10 5 Jobs Thu 21 2/3 3 Jobs Fri 22 4/4 2 Jobs Sat …" at bounding box center [510, 271] width 1021 height 372
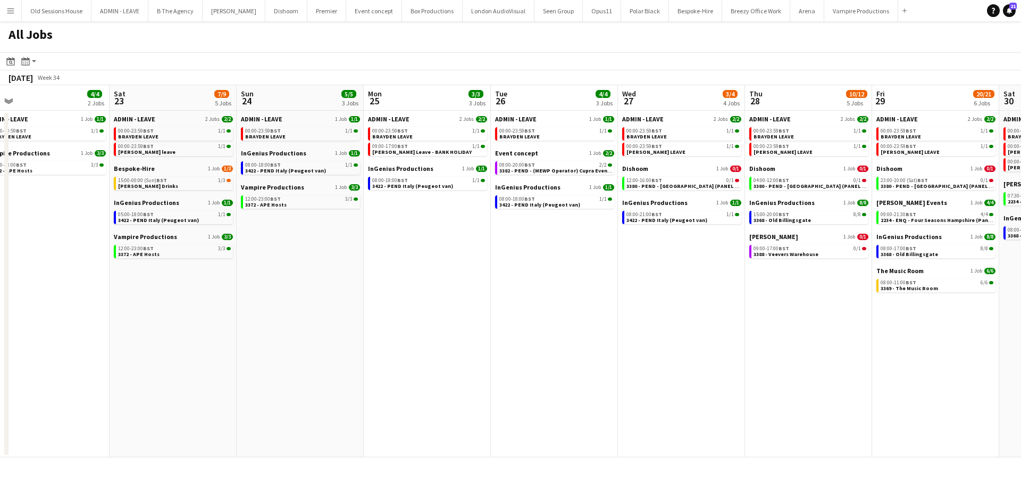
scroll to position [0, 450]
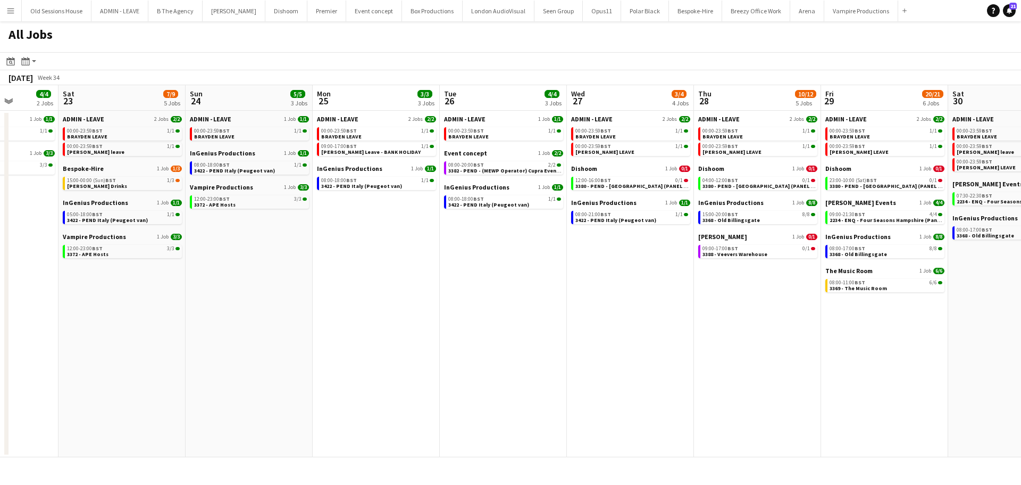
drag, startPoint x: 424, startPoint y: 282, endPoint x: 373, endPoint y: 279, distance: 51.2
click at [373, 279] on app-calendar-viewport "Tue 19 11/12 5 Jobs Wed 20 2/10 5 Jobs Thu 21 2/3 3 Jobs Fri 22 4/4 2 Jobs Sat …" at bounding box center [510, 271] width 1021 height 372
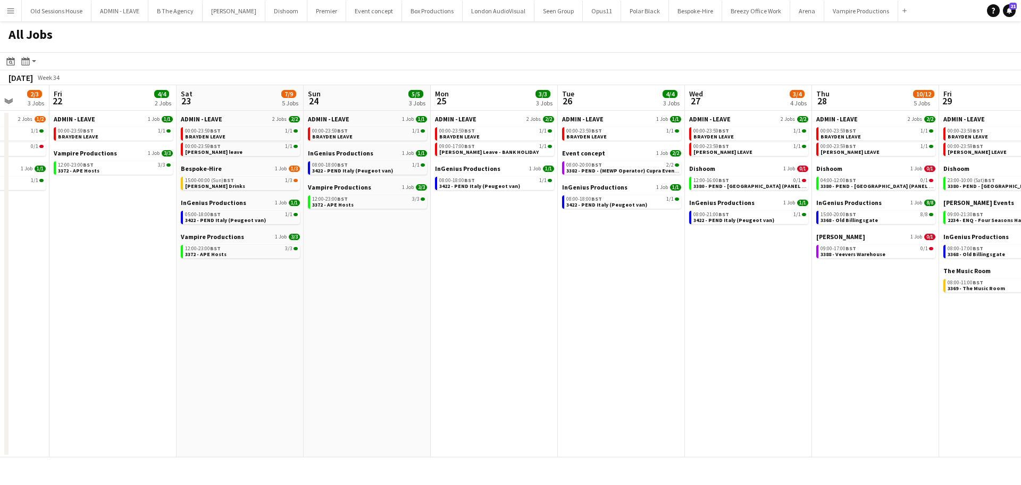
scroll to position [0, 335]
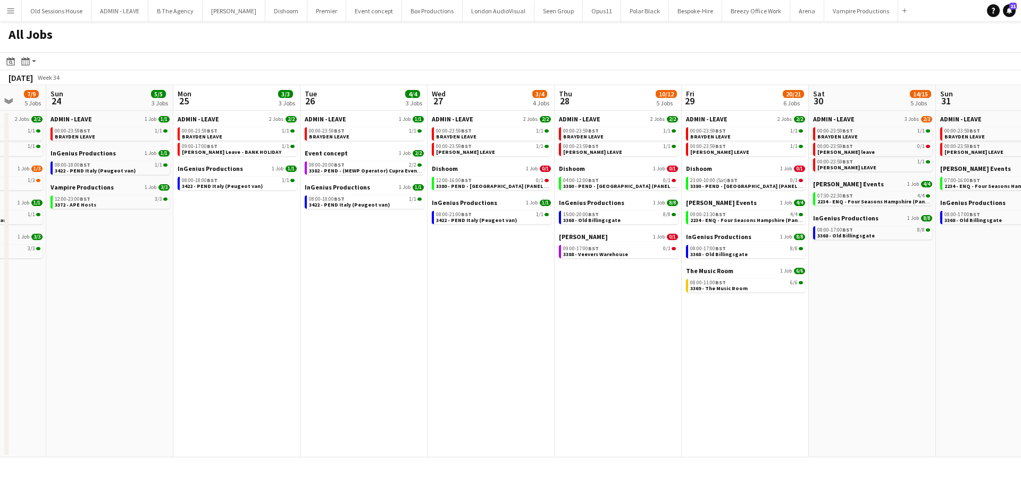
drag, startPoint x: 572, startPoint y: 282, endPoint x: 471, endPoint y: 284, distance: 101.1
click at [471, 284] on app-calendar-viewport "Thu 21 2/3 3 Jobs Fri 22 4/4 2 Jobs Sat 23 7/9 5 Jobs Sun 24 5/5 3 Jobs Mon 25 …" at bounding box center [510, 271] width 1021 height 372
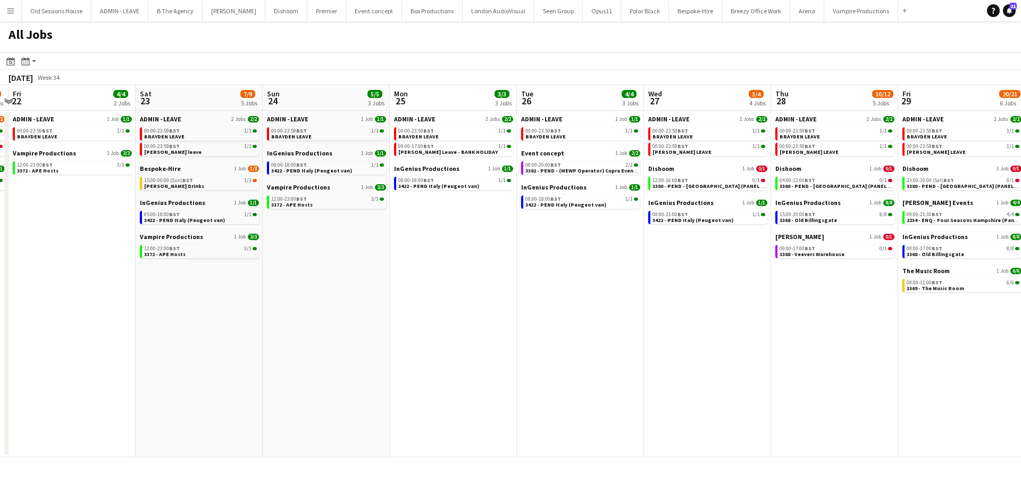
drag, startPoint x: 338, startPoint y: 295, endPoint x: 546, endPoint y: 294, distance: 208.0
click at [543, 295] on app-calendar-viewport "Wed 20 2/10 5 Jobs Thu 21 2/3 3 Jobs Fri 22 4/4 2 Jobs Sat 23 7/9 5 Jobs Sun 24…" at bounding box center [510, 271] width 1021 height 372
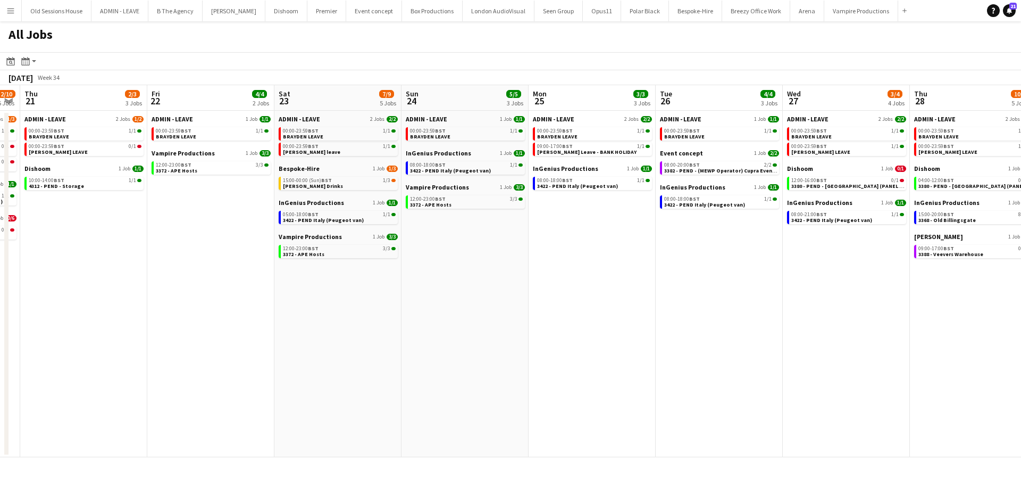
drag, startPoint x: 296, startPoint y: 330, endPoint x: 686, endPoint y: 319, distance: 389.5
click at [688, 320] on app-calendar-viewport "Tue 19 11/12 5 Jobs Wed 20 2/10 5 Jobs Thu 21 2/3 3 Jobs Fri 22 4/4 2 Jobs Sat …" at bounding box center [510, 271] width 1021 height 372
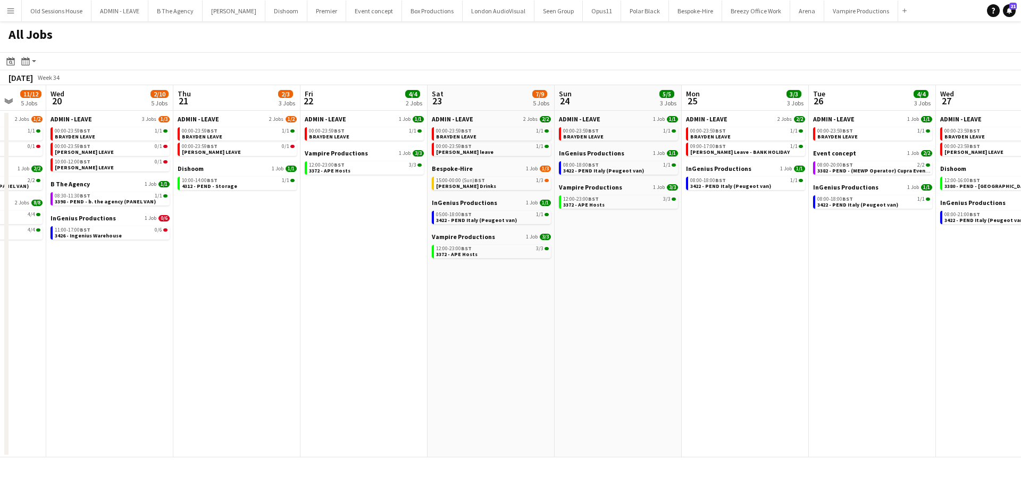
drag, startPoint x: 598, startPoint y: 306, endPoint x: 582, endPoint y: 306, distance: 16.0
click at [582, 306] on app-calendar-viewport "Sun 17 12/12 6 Jobs Mon 18 3/3 3 Jobs Tue 19 11/12 5 Jobs Wed 20 2/10 5 Jobs Th…" at bounding box center [510, 271] width 1021 height 372
click at [614, 298] on app-date-cell "ADMIN - LEAVE 1 Job 1/1 00:00-23:59 BST 1/1 BRAYDEN LEAVE InGenius Productions …" at bounding box center [618, 284] width 127 height 346
click at [620, 264] on app-date-cell "ADMIN - LEAVE 1 Job 1/1 00:00-23:59 BST 1/1 BRAYDEN LEAVE InGenius Productions …" at bounding box center [618, 284] width 127 height 346
click at [477, 14] on button "London AudioVisual Close" at bounding box center [499, 11] width 72 height 21
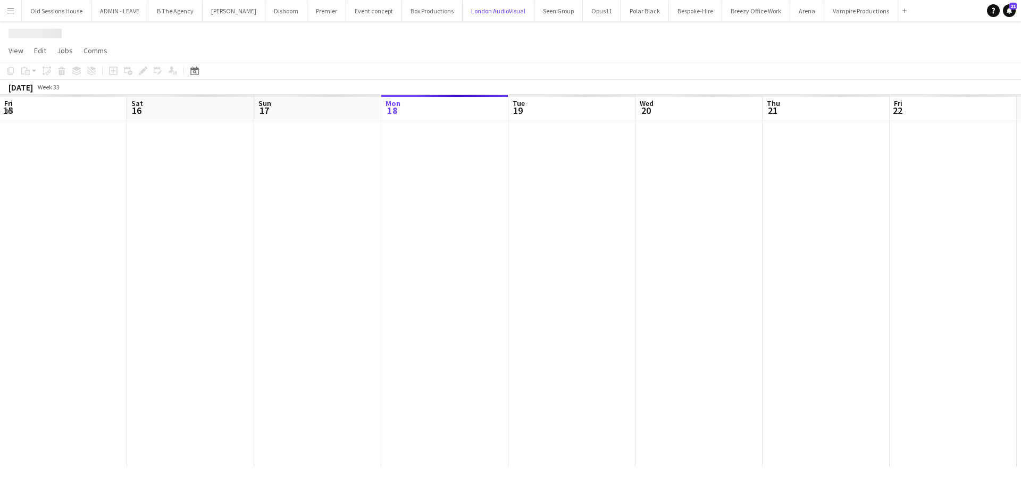
scroll to position [0, 254]
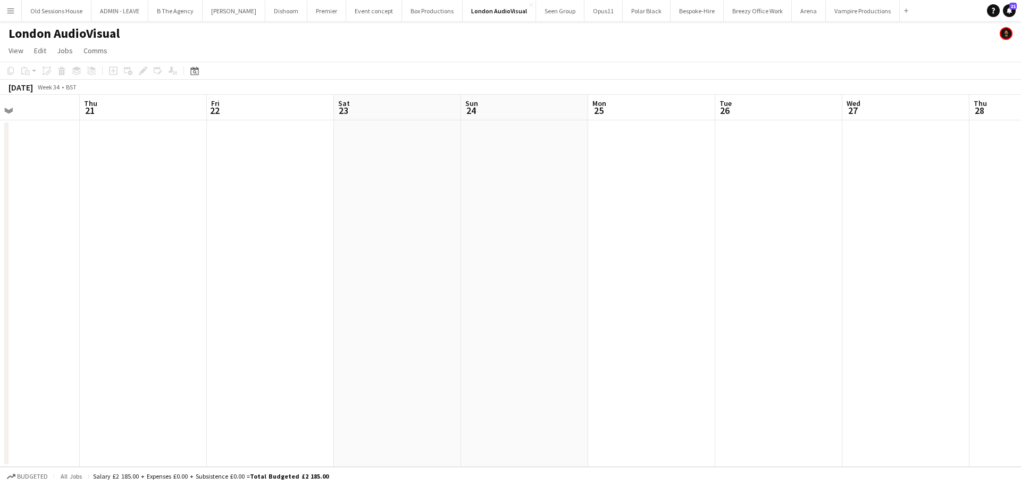
drag, startPoint x: 825, startPoint y: 213, endPoint x: 412, endPoint y: 217, distance: 412.8
click at [412, 217] on app-calendar-viewport "Sun 17 Mon 18 Tue 19 Wed 20 Thu 21 Fri 22 Sat 23 Sun 24 Mon 25 Tue 26 Wed 27 Th…" at bounding box center [510, 281] width 1021 height 372
click at [503, 165] on app-date-cell at bounding box center [524, 293] width 127 height 346
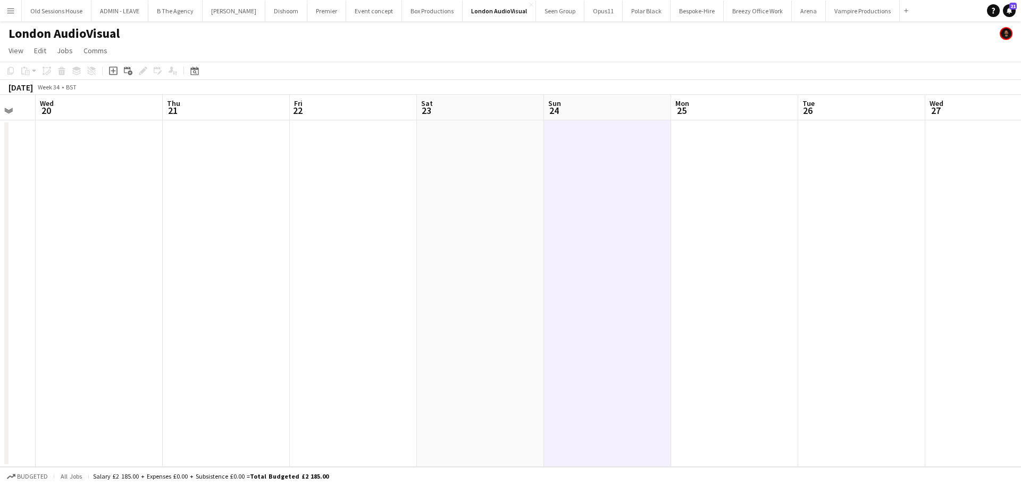
drag, startPoint x: 536, startPoint y: 189, endPoint x: 541, endPoint y: 168, distance: 21.8
click at [541, 169] on app-calendar-viewport "Sat 16 Sun 17 Mon 18 Tue 19 Wed 20 Thu 21 Fri 22 Sat 23 Sun 24 Mon 25 Tue 26 We…" at bounding box center [510, 281] width 1021 height 372
click at [591, 189] on app-date-cell at bounding box center [607, 293] width 127 height 346
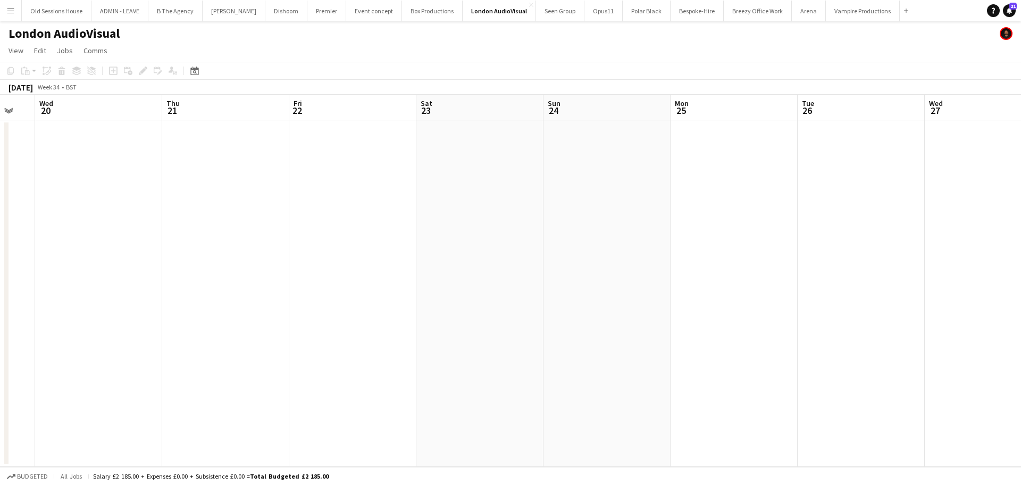
click at [607, 289] on app-date-cell at bounding box center [607, 293] width 127 height 346
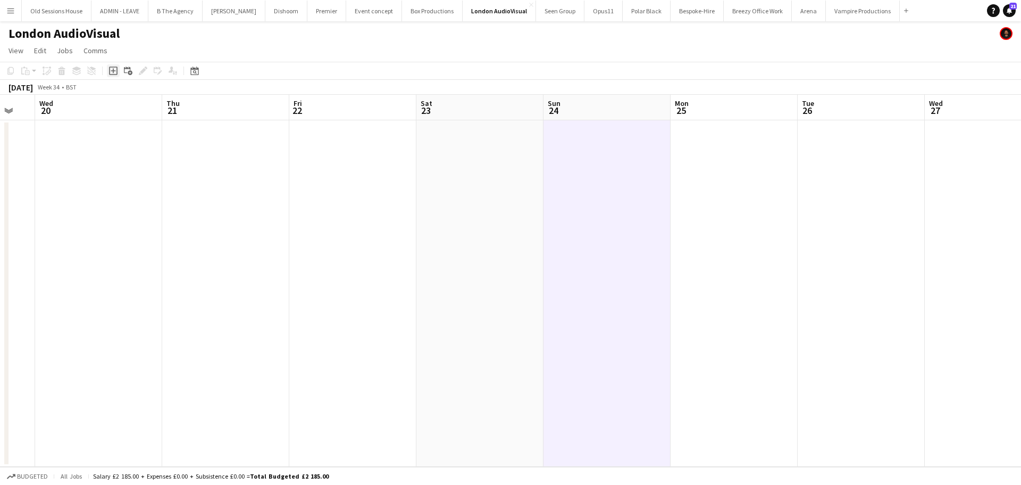
click at [111, 70] on icon "Add job" at bounding box center [113, 70] width 9 height 9
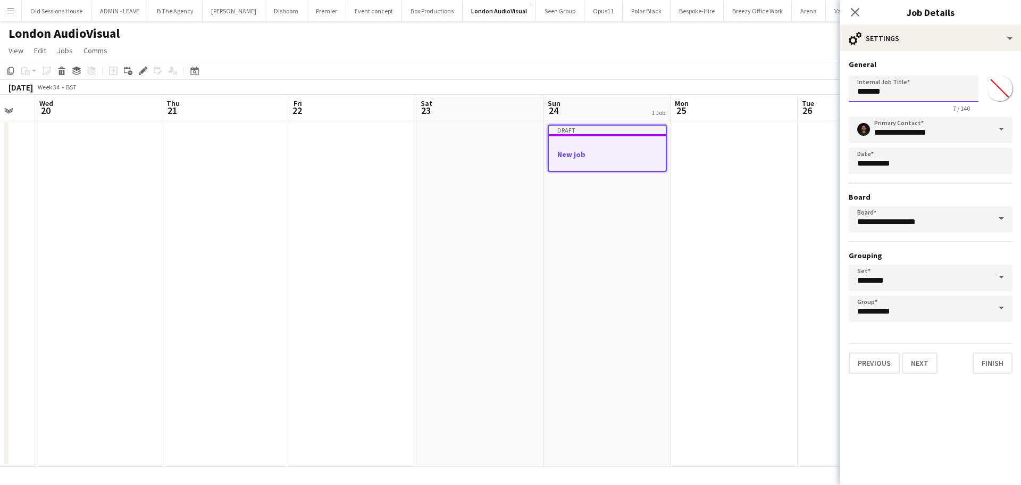
click at [883, 86] on input "*******" at bounding box center [914, 89] width 130 height 27
click at [882, 90] on input "*******" at bounding box center [914, 89] width 130 height 27
type input "**********"
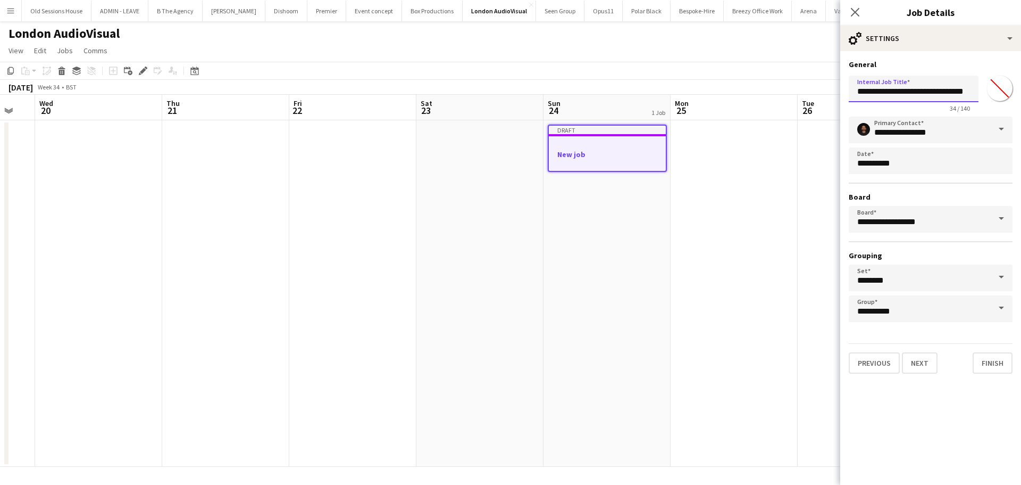
scroll to position [0, 9]
drag, startPoint x: 918, startPoint y: 363, endPoint x: 936, endPoint y: 360, distance: 18.3
click at [917, 363] on button "Next" at bounding box center [920, 362] width 36 height 21
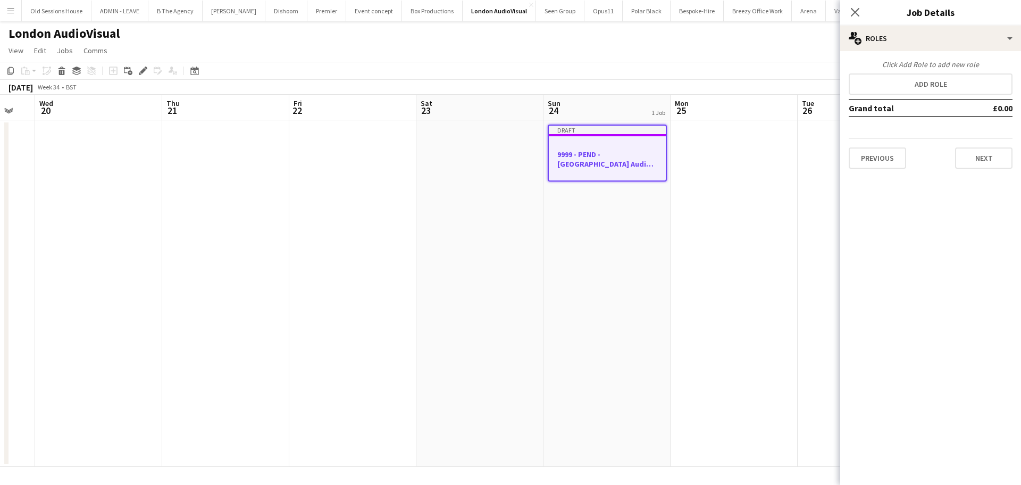
scroll to position [0, 0]
click at [922, 74] on button "Add role" at bounding box center [931, 83] width 164 height 21
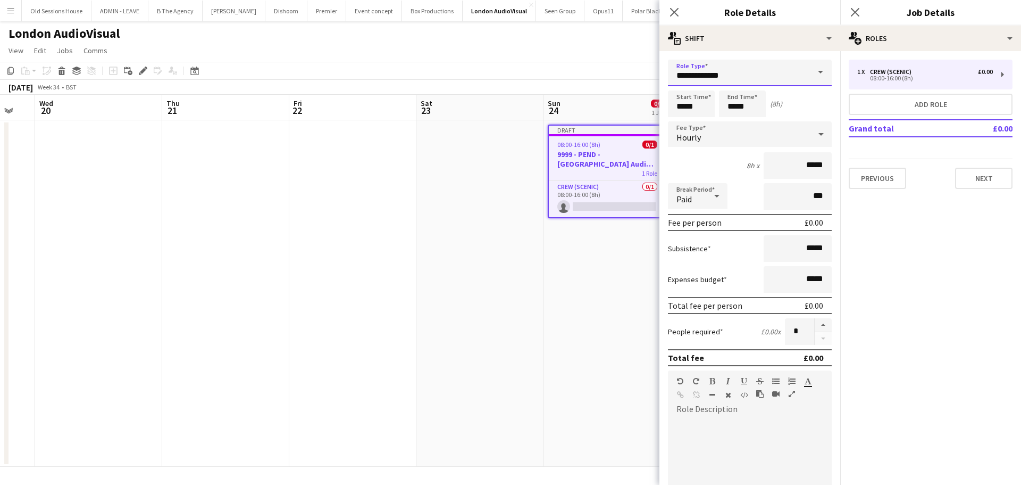
click at [715, 81] on input "**********" at bounding box center [750, 73] width 164 height 27
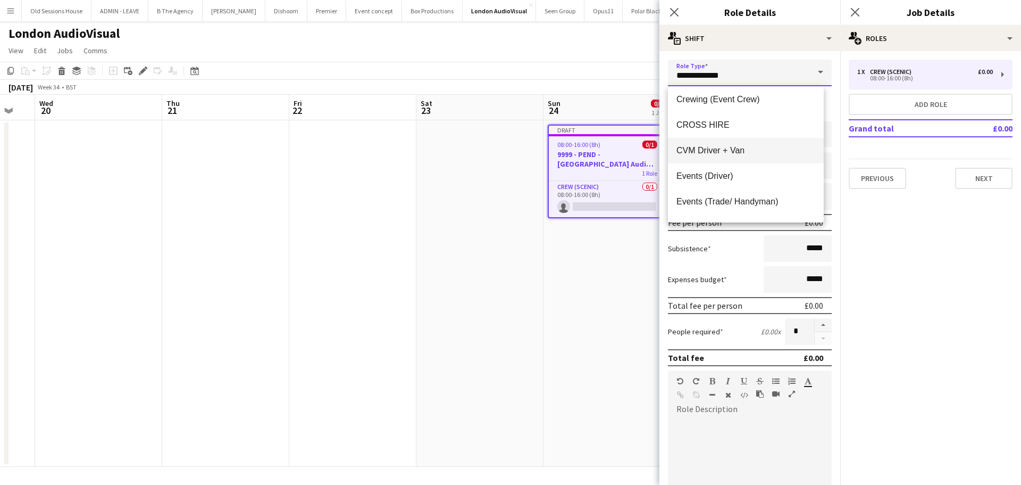
scroll to position [160, 0]
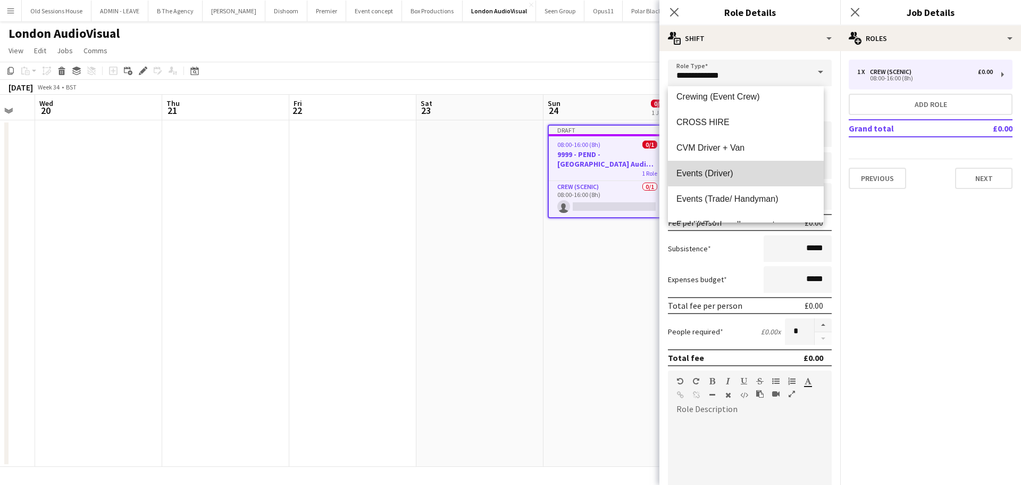
click at [751, 171] on span "Events (Driver)" at bounding box center [746, 173] width 139 height 10
type input "**********"
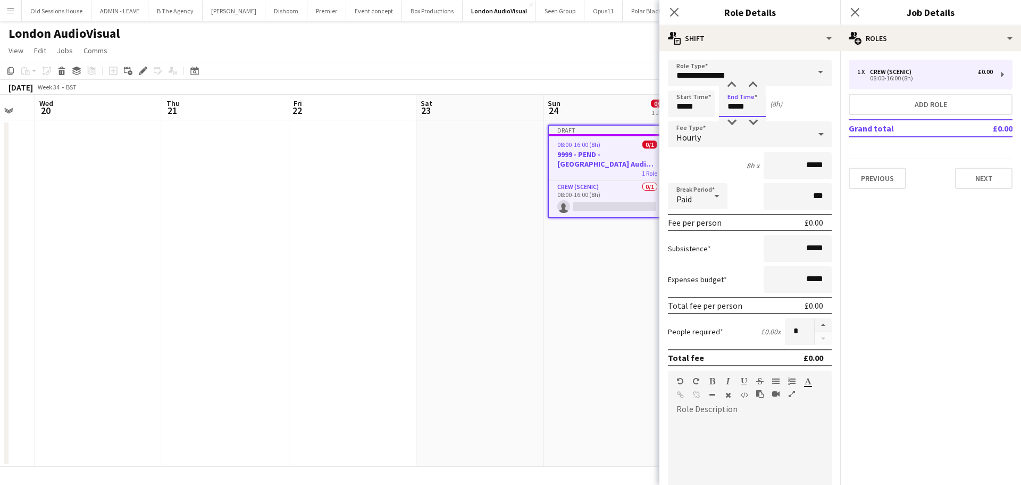
drag, startPoint x: 759, startPoint y: 107, endPoint x: 684, endPoint y: 106, distance: 75.0
click at [684, 106] on div "Start Time ***** End Time ***** (8h)" at bounding box center [750, 103] width 164 height 27
type input "*****"
click at [697, 157] on div "9h x *****" at bounding box center [750, 165] width 164 height 27
click at [816, 322] on button "button" at bounding box center [823, 325] width 17 height 14
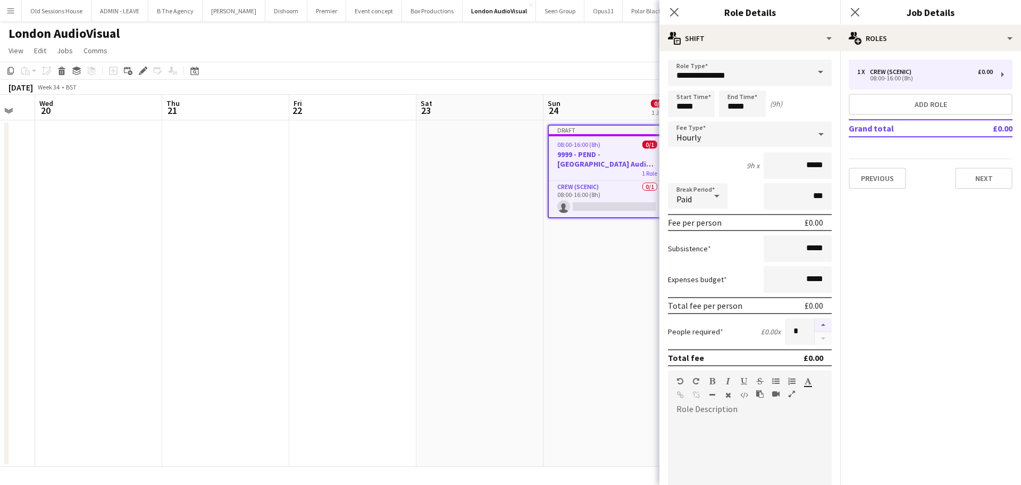
type input "*"
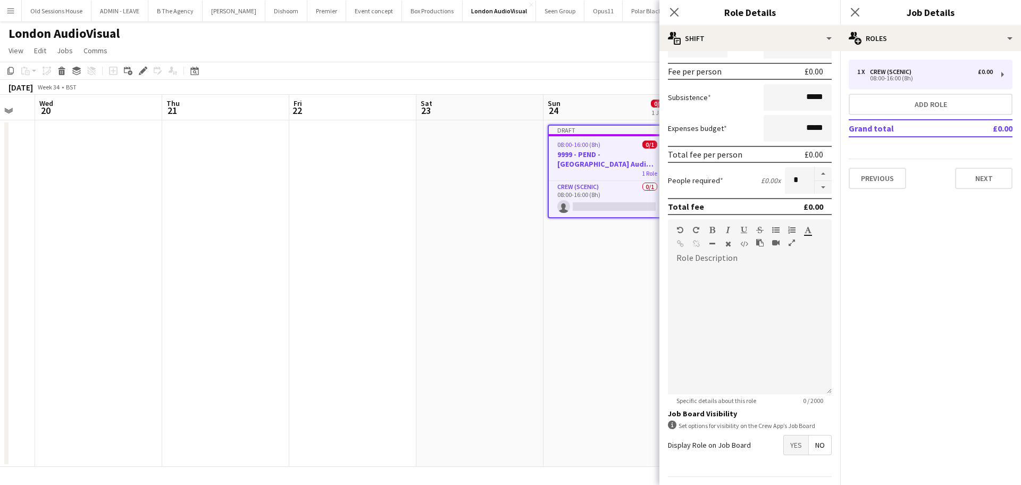
scroll to position [181, 0]
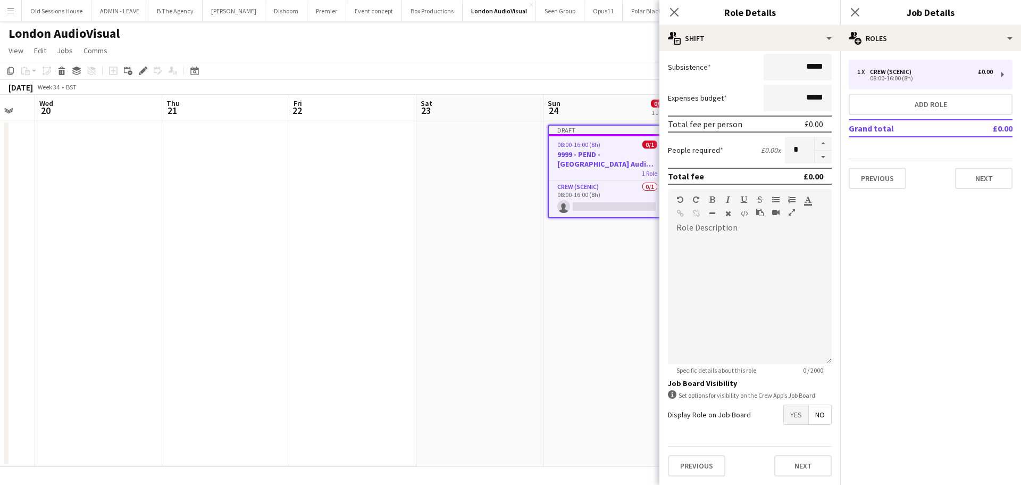
click at [792, 415] on span "Yes" at bounding box center [796, 414] width 24 height 19
click at [673, 11] on icon at bounding box center [674, 12] width 10 height 10
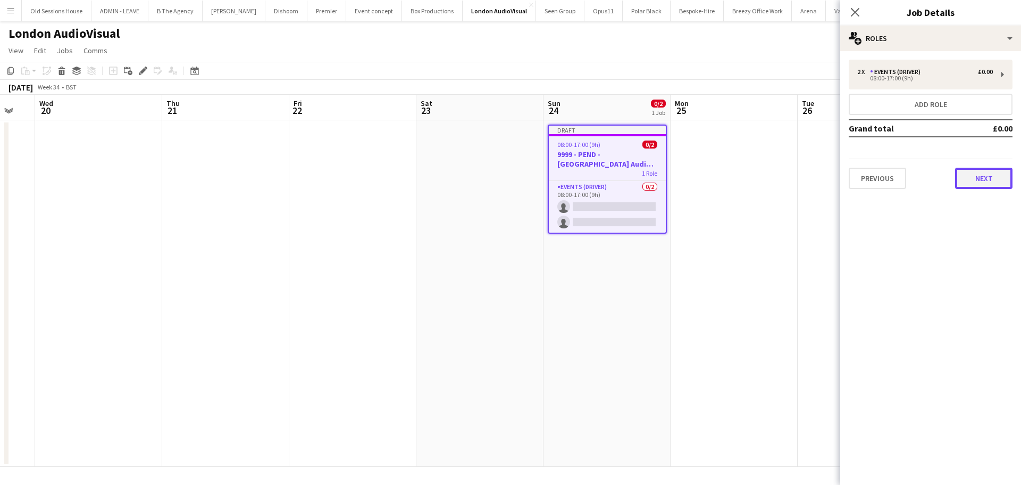
click at [963, 179] on button "Next" at bounding box center [983, 178] width 57 height 21
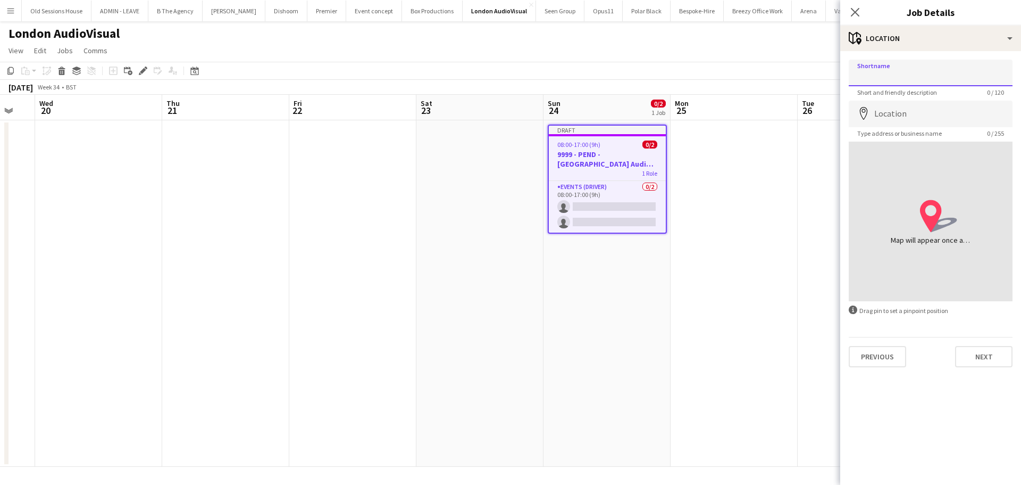
click at [891, 78] on input "Shortname" at bounding box center [931, 73] width 164 height 27
type input "**********"
click at [993, 351] on button "Next" at bounding box center [983, 356] width 57 height 21
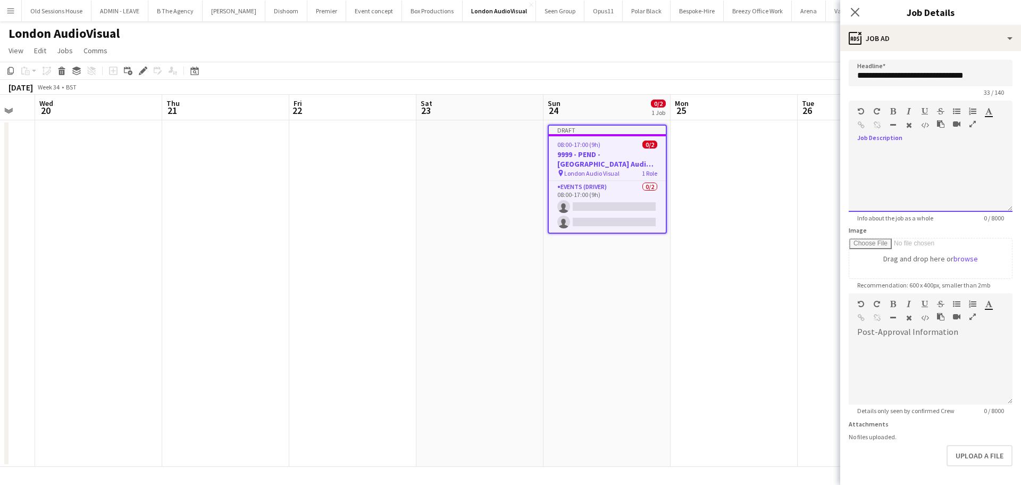
click at [905, 148] on div at bounding box center [931, 180] width 164 height 64
